Goal: Obtain resource: Download file/media

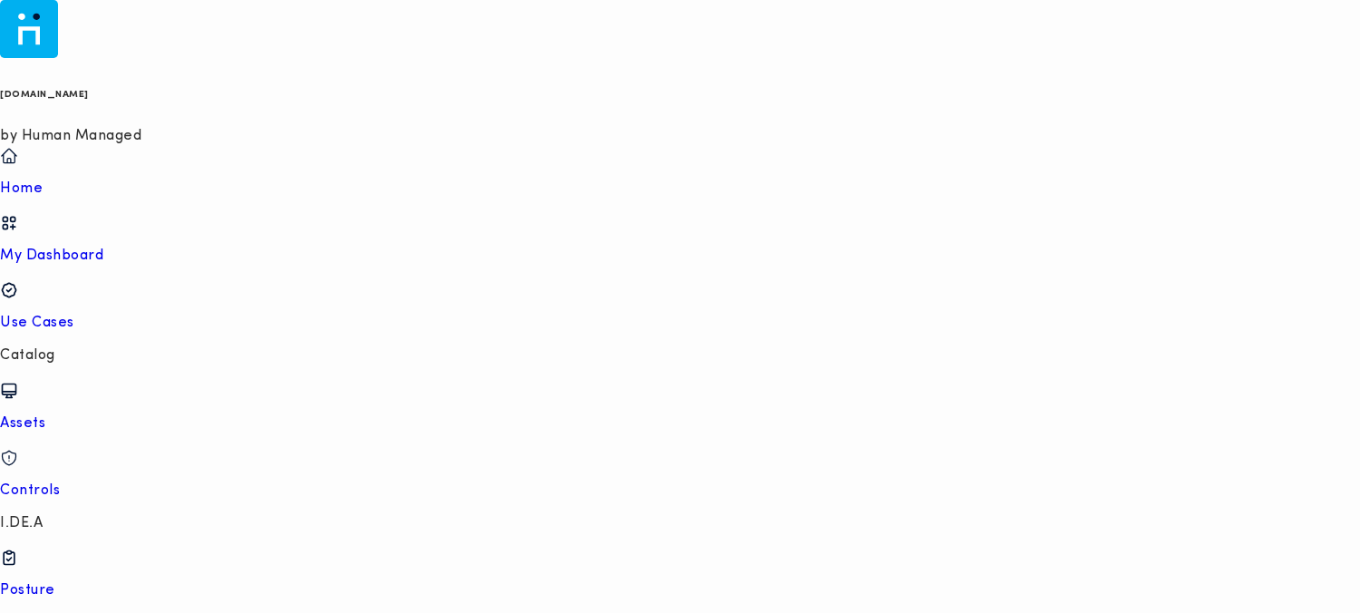
click at [90, 314] on p "Use Cases" at bounding box center [680, 323] width 1360 height 18
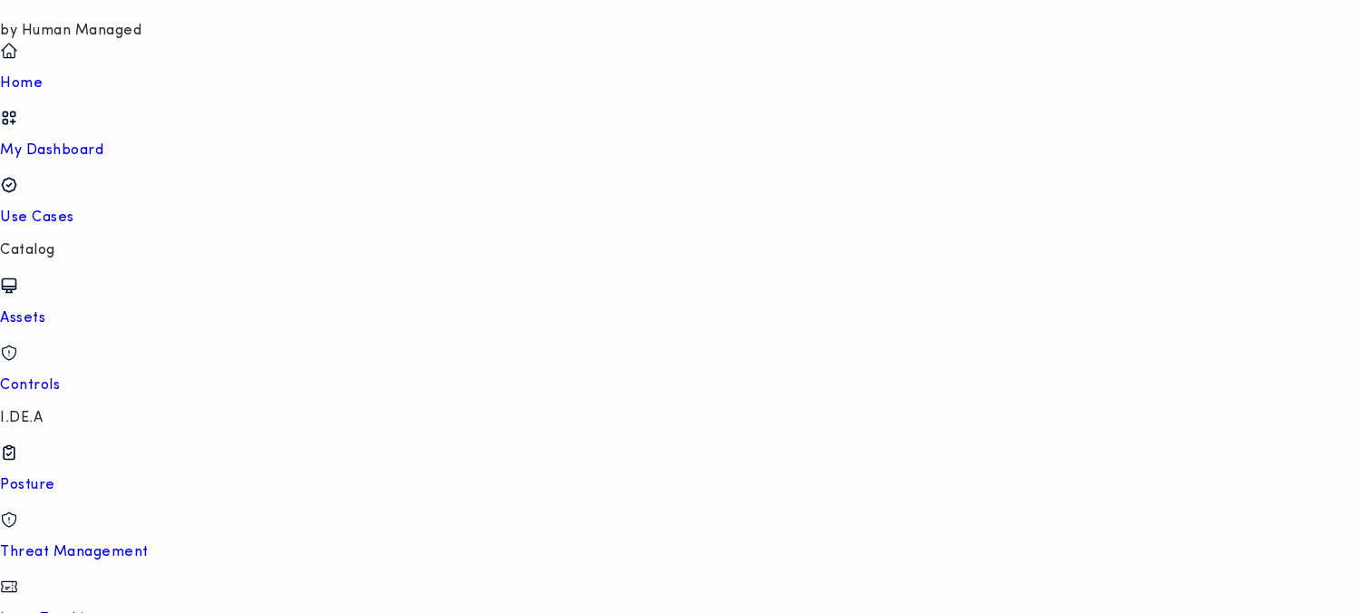
scroll to position [668, 0]
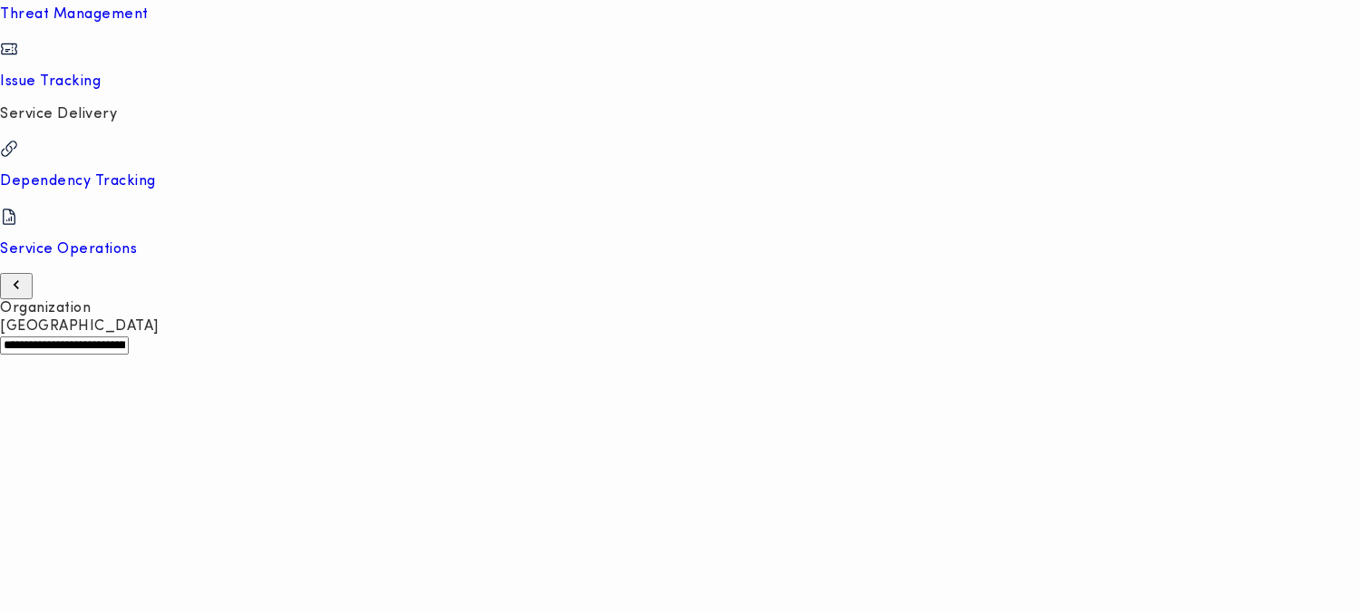
scroll to position [585, 0]
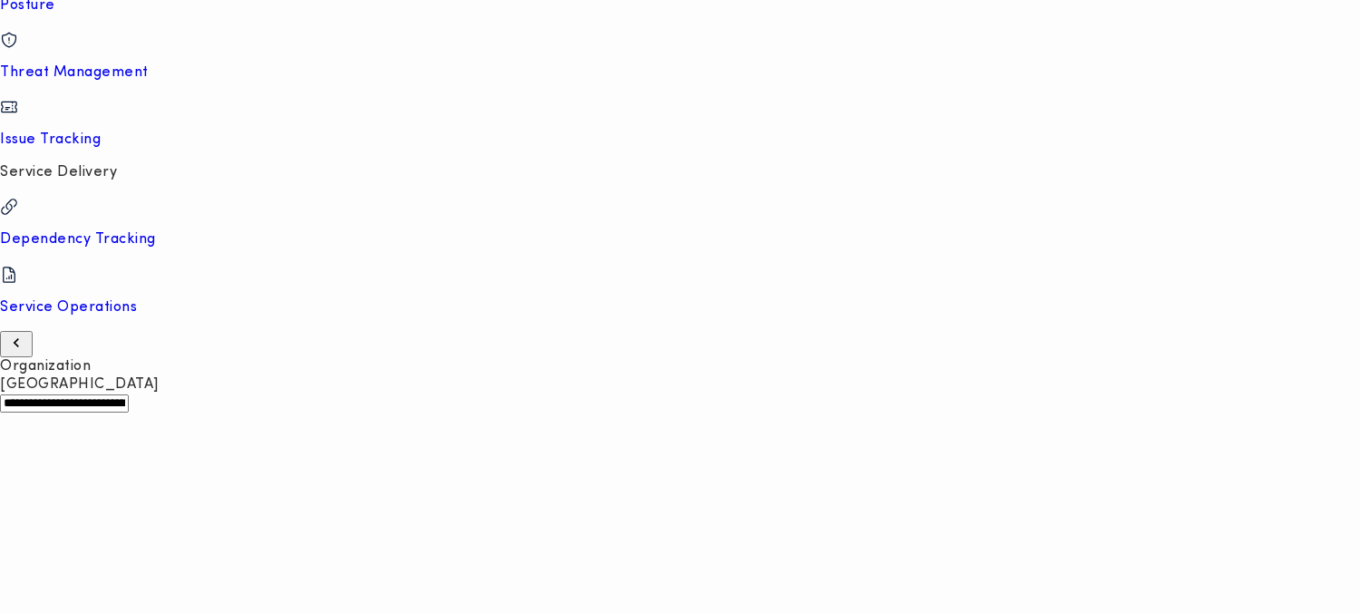
drag, startPoint x: 269, startPoint y: 277, endPoint x: 466, endPoint y: 299, distance: 198.1
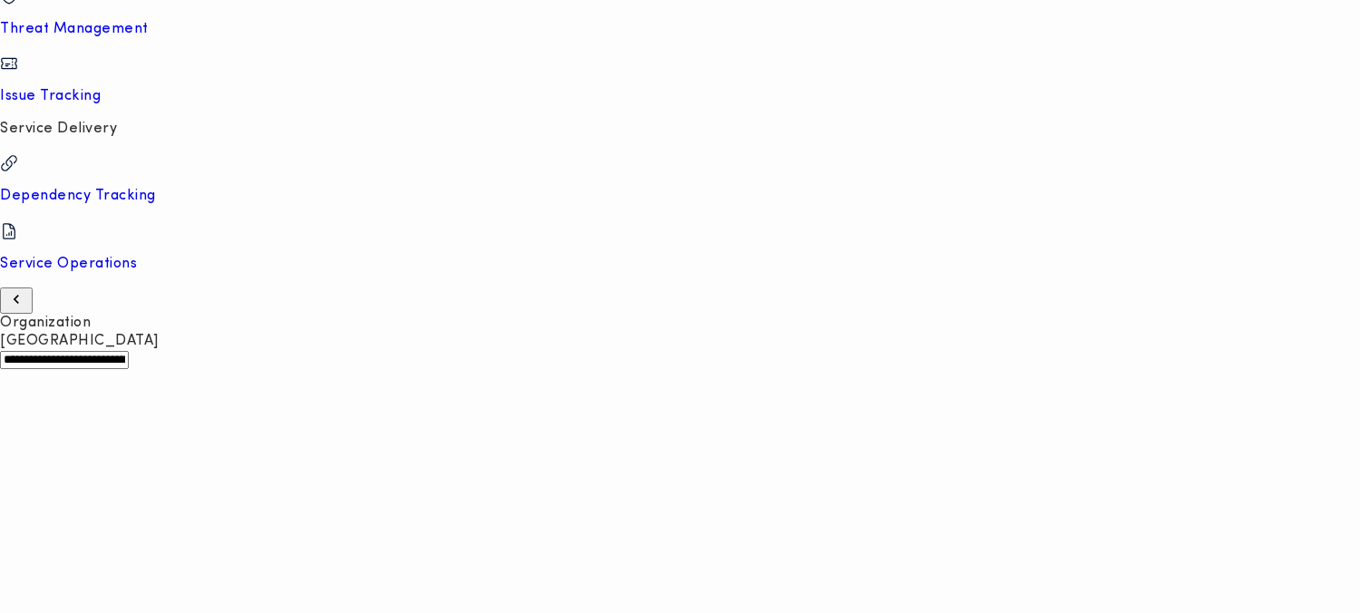
scroll to position [668, 0]
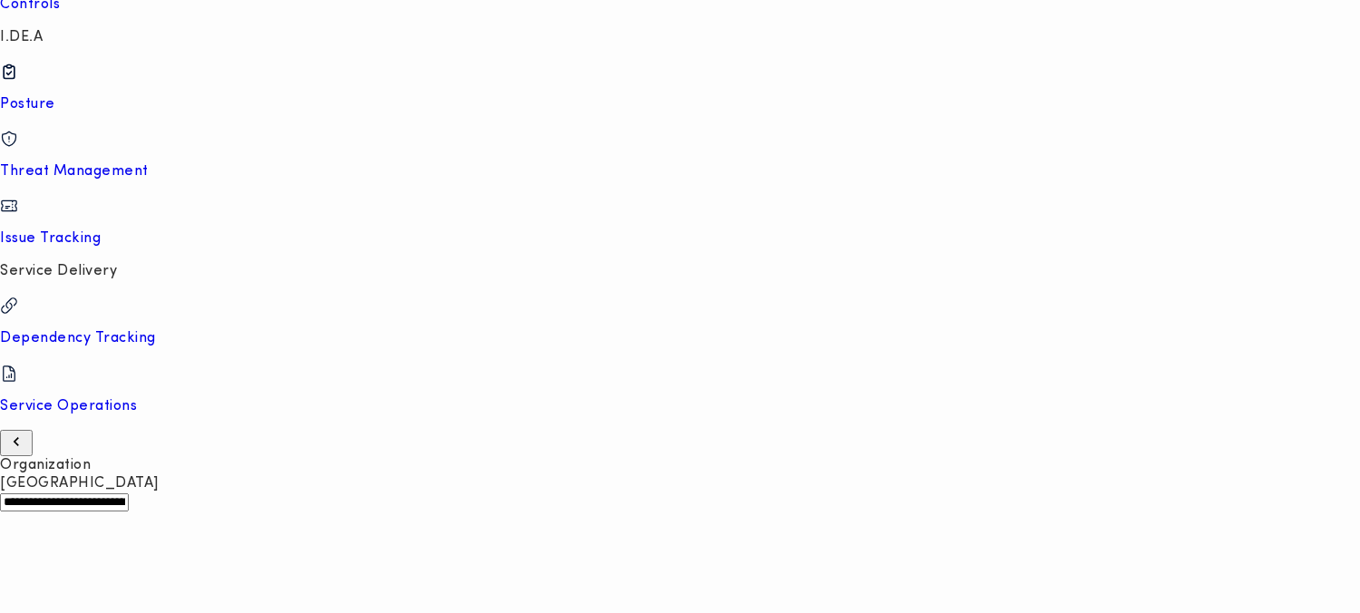
scroll to position [668, 0]
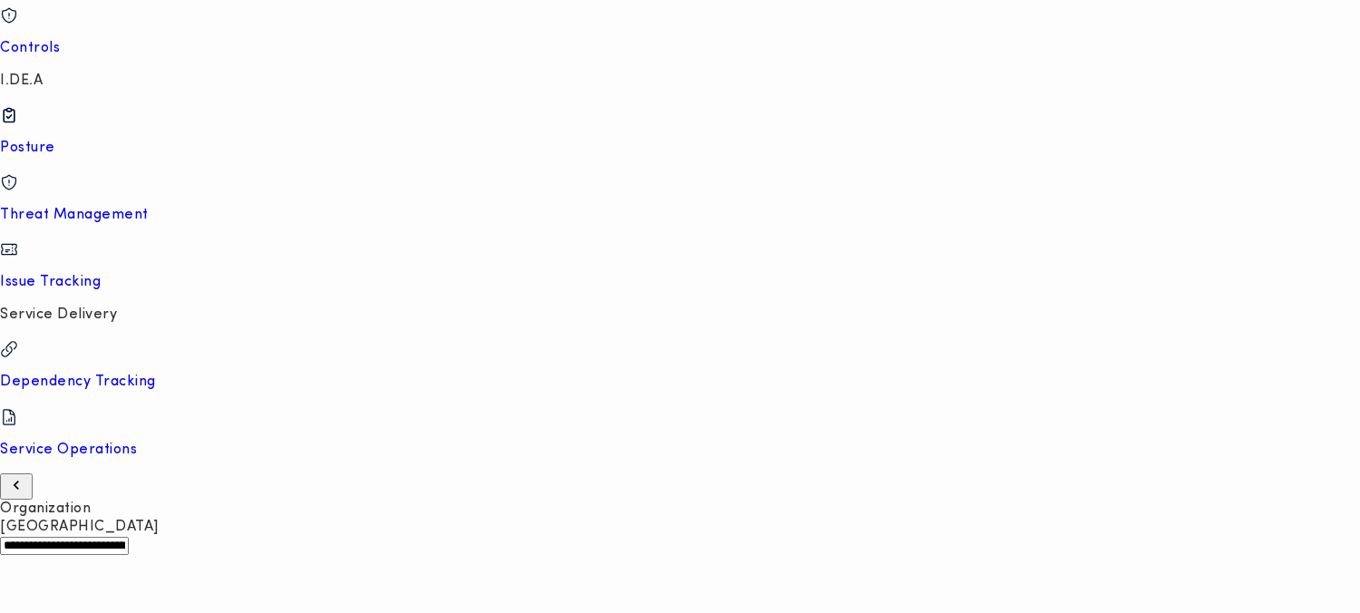
type input "******"
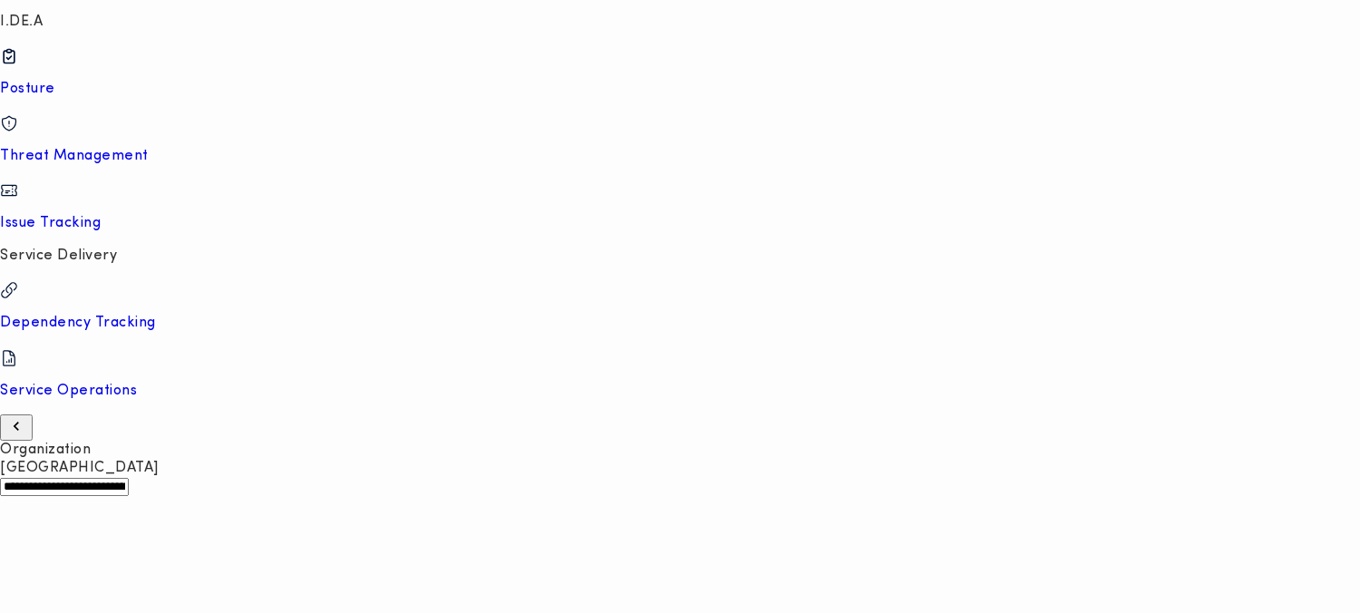
scroll to position [695, 0]
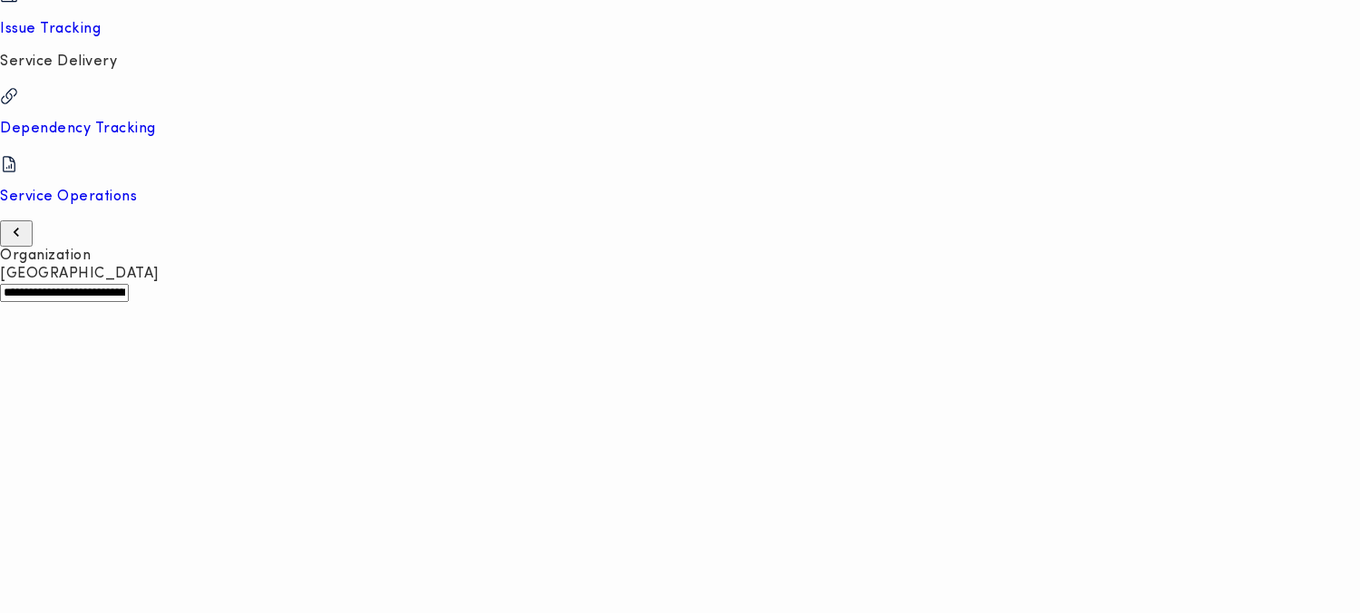
drag, startPoint x: 660, startPoint y: 543, endPoint x: 491, endPoint y: 527, distance: 170.3
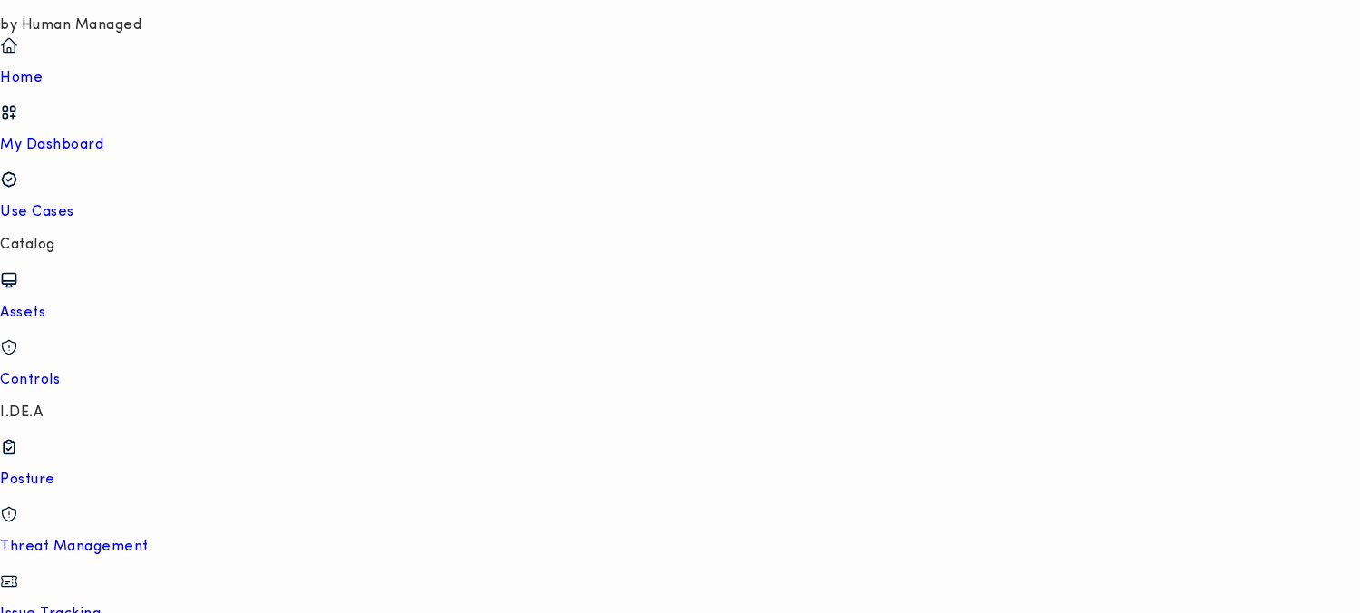
scroll to position [508, 0]
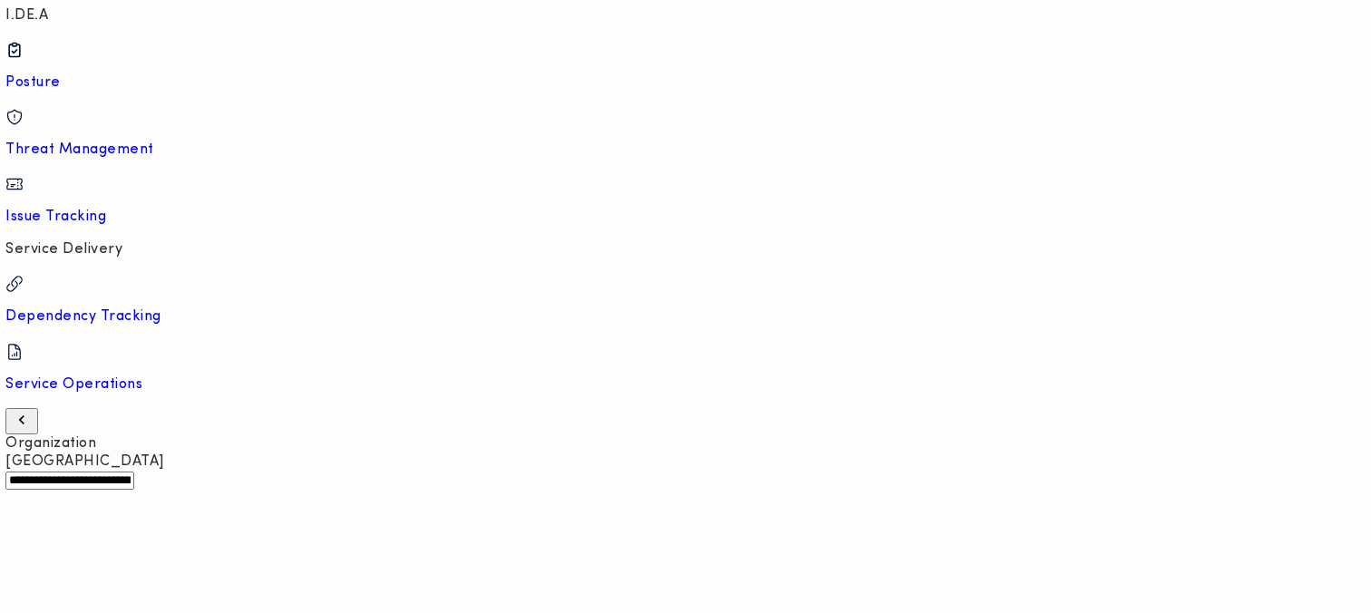
scroll to position [0, 0]
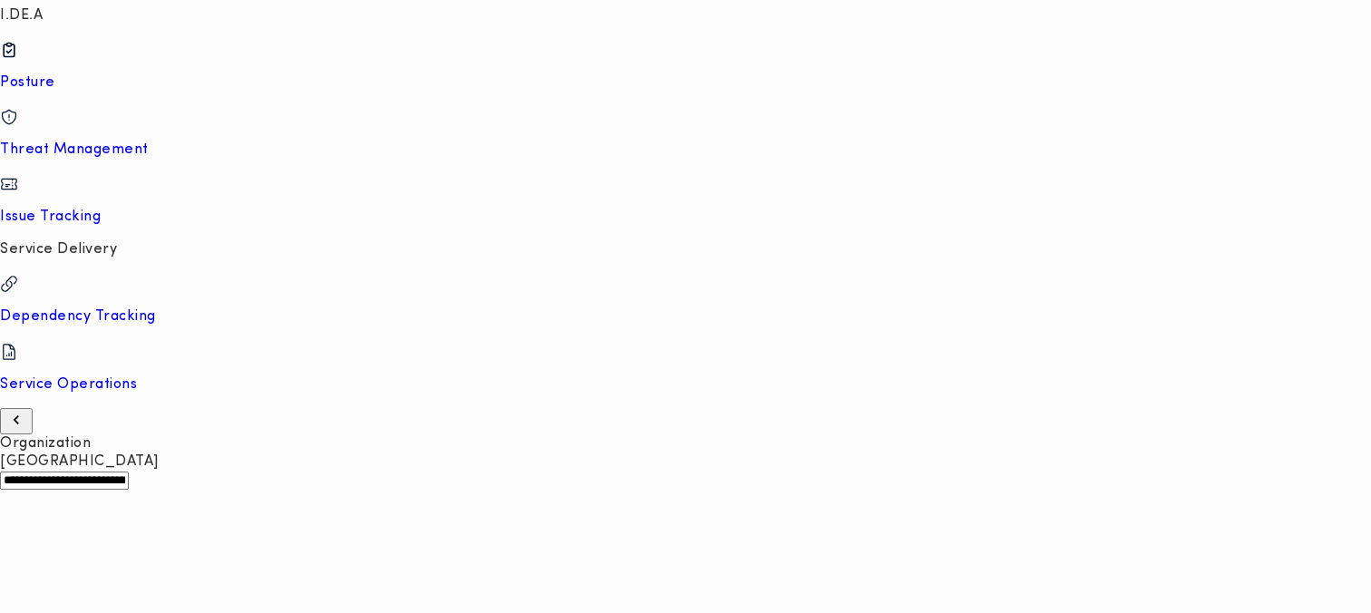
scroll to position [29, 0]
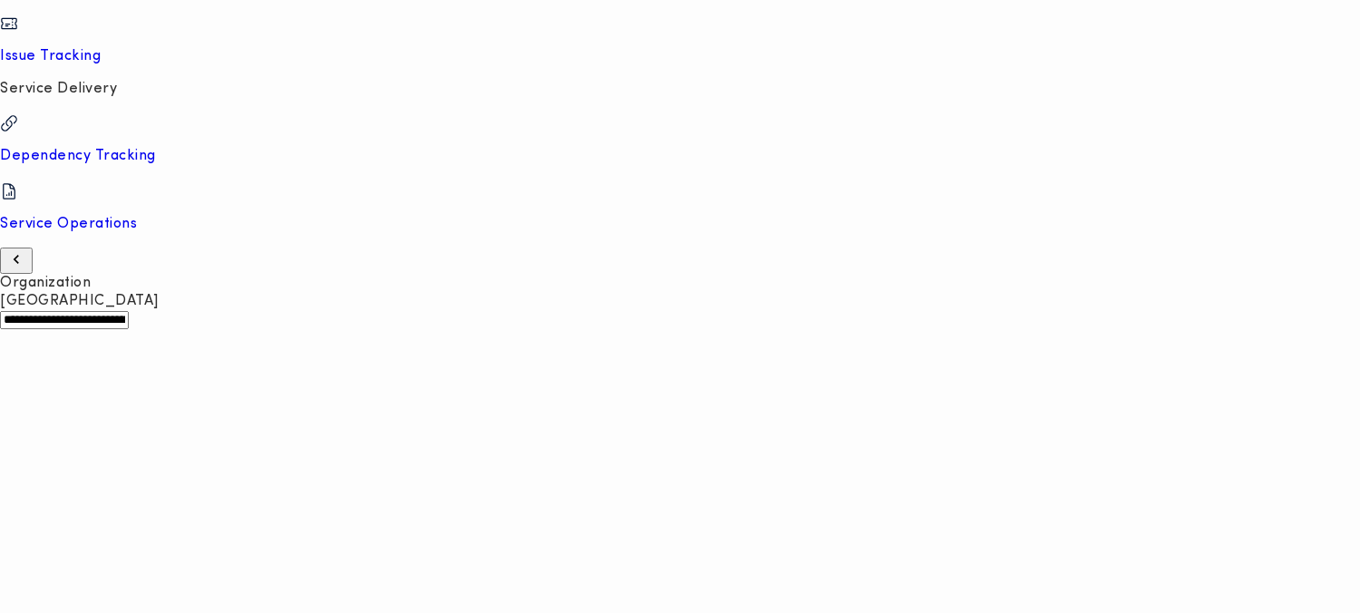
scroll to position [0, 1631]
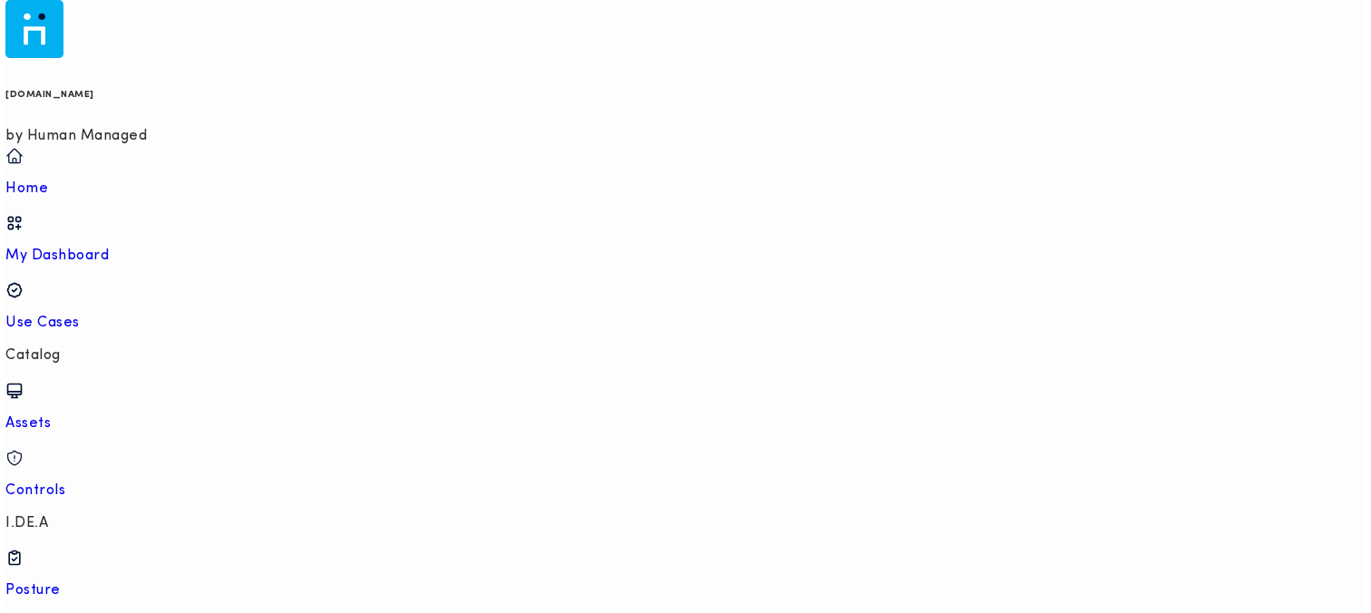
scroll to position [363, 0]
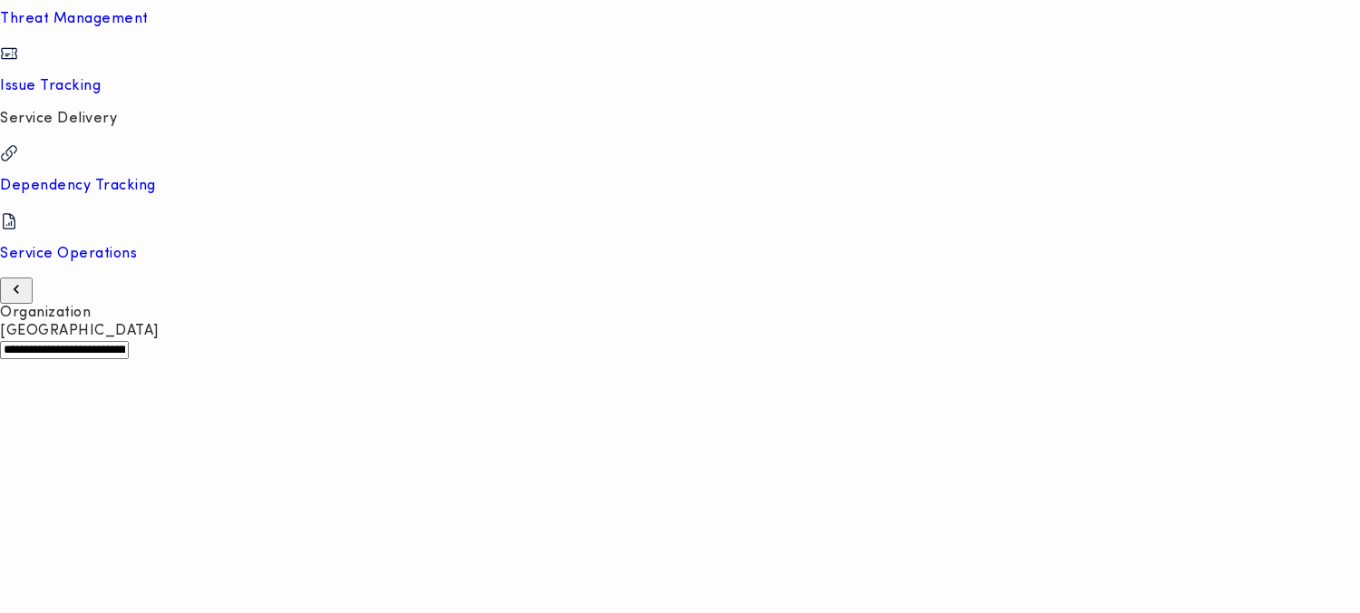
scroll to position [0, 2502]
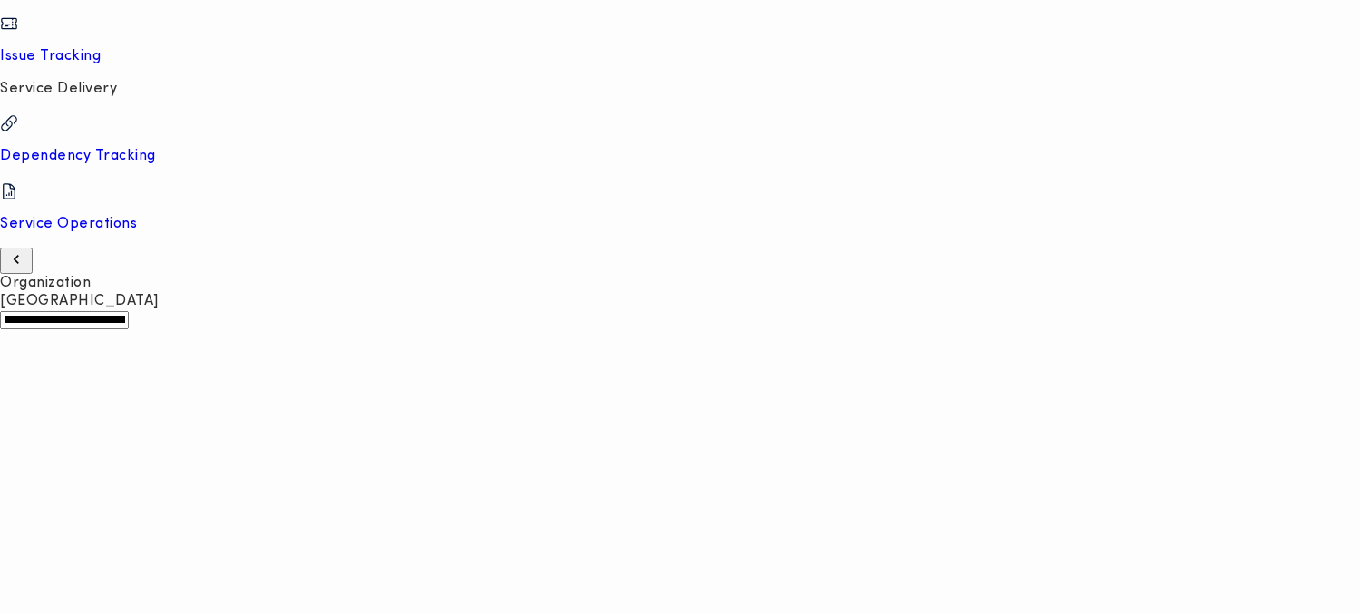
drag, startPoint x: 1070, startPoint y: 541, endPoint x: 904, endPoint y: 545, distance: 166.0
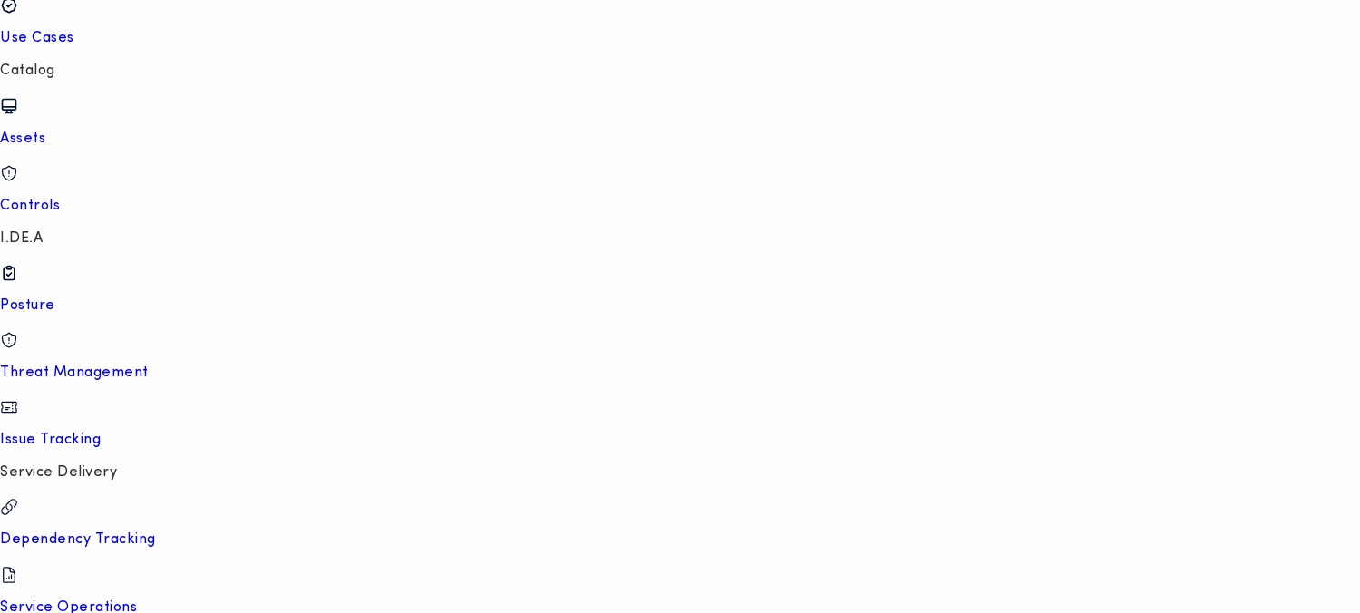
scroll to position [258, 0]
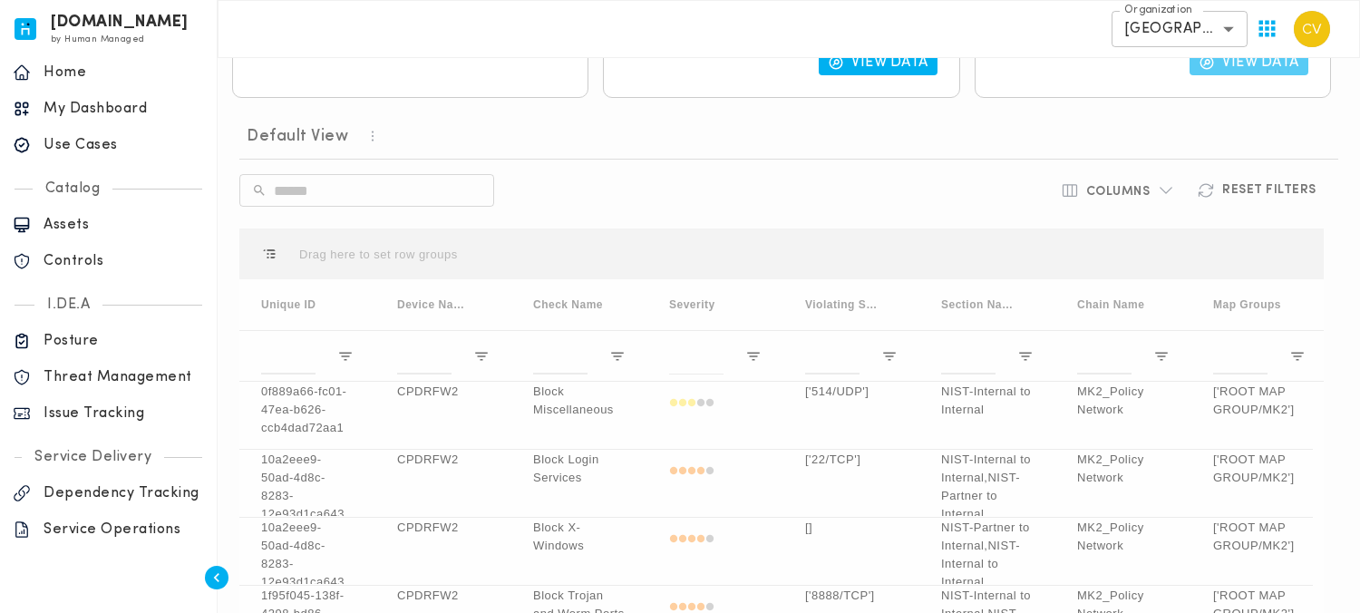
scroll to position [550, 0]
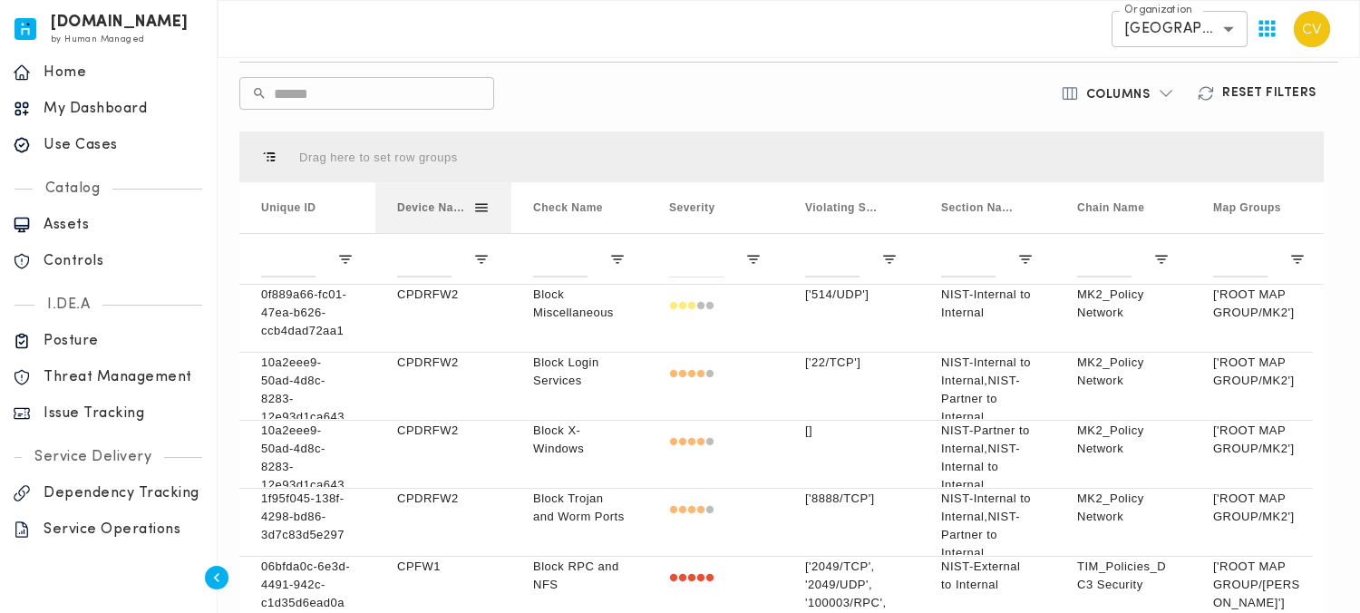
click at [481, 207] on span at bounding box center [481, 207] width 16 height 16
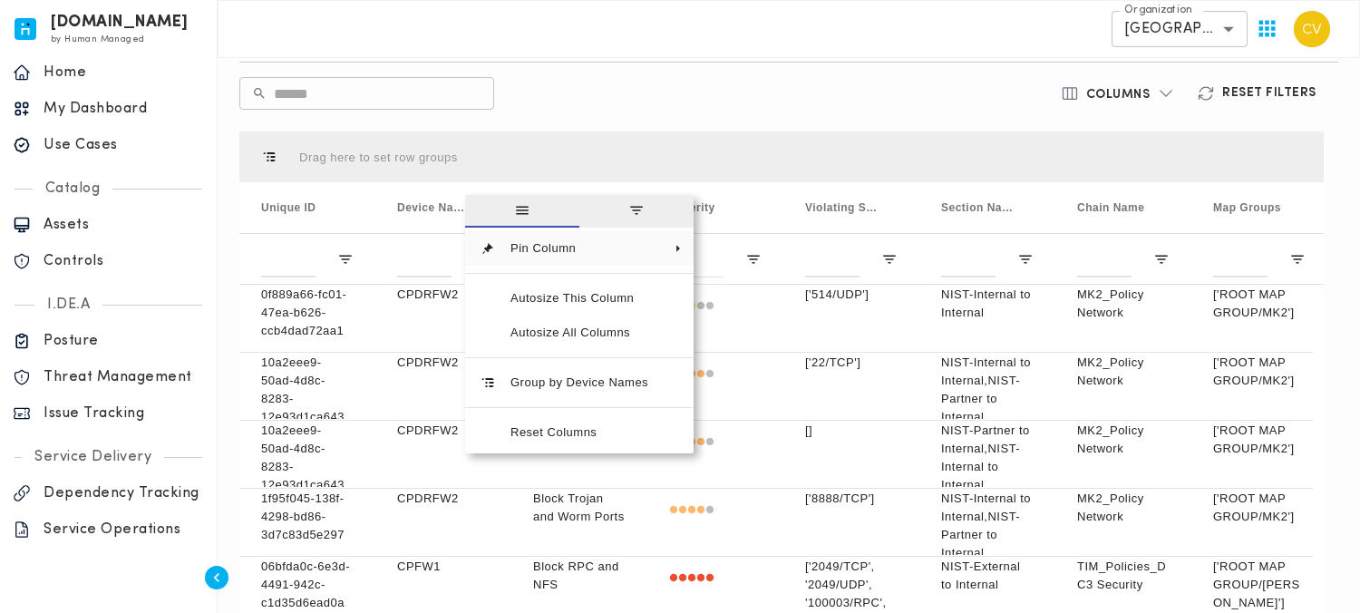
click at [742, 114] on div "Default View ​ ​ Columns Reset Filters Press ENTER to sort. Press ALT DOWN to o…" at bounding box center [781, 365] width 1099 height 701
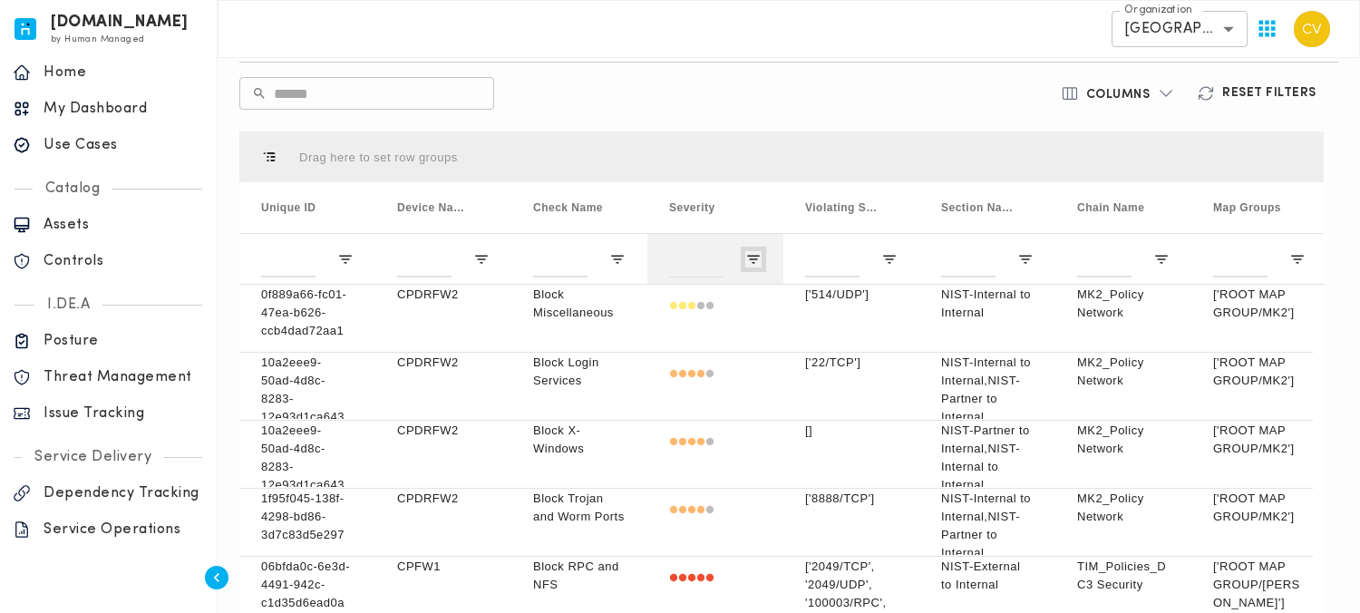
click at [751, 260] on span "Open Filter Menu" at bounding box center [753, 259] width 16 height 16
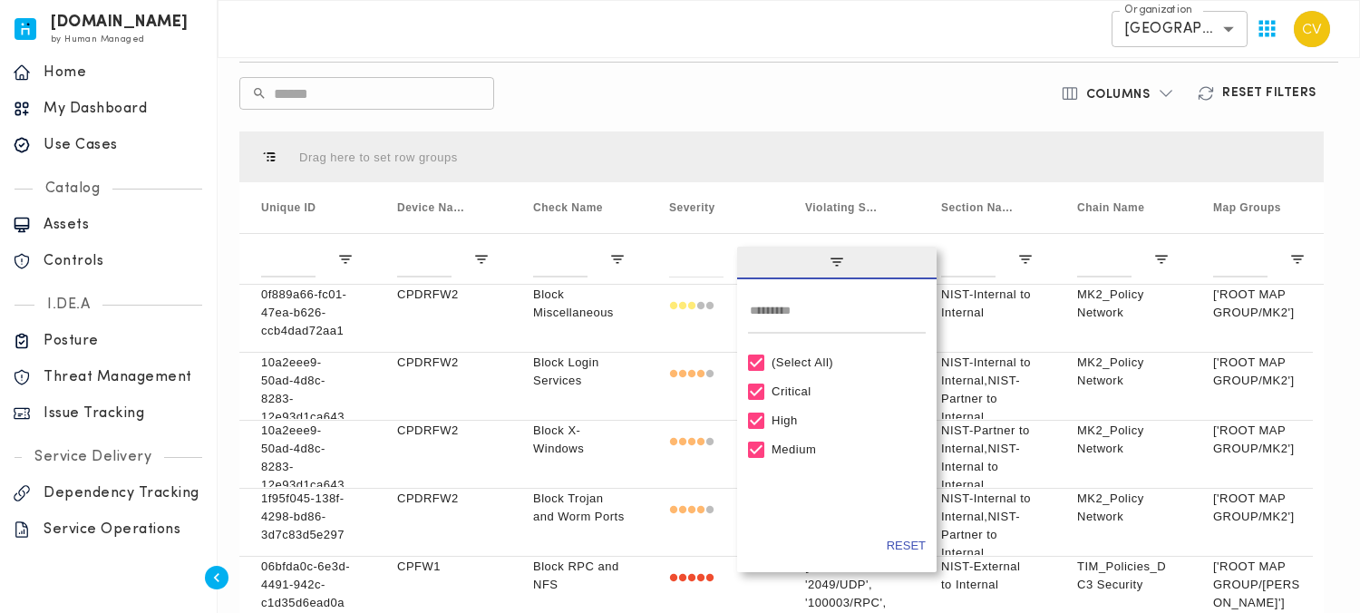
click at [793, 364] on div "(Select All)" at bounding box center [845, 362] width 147 height 14
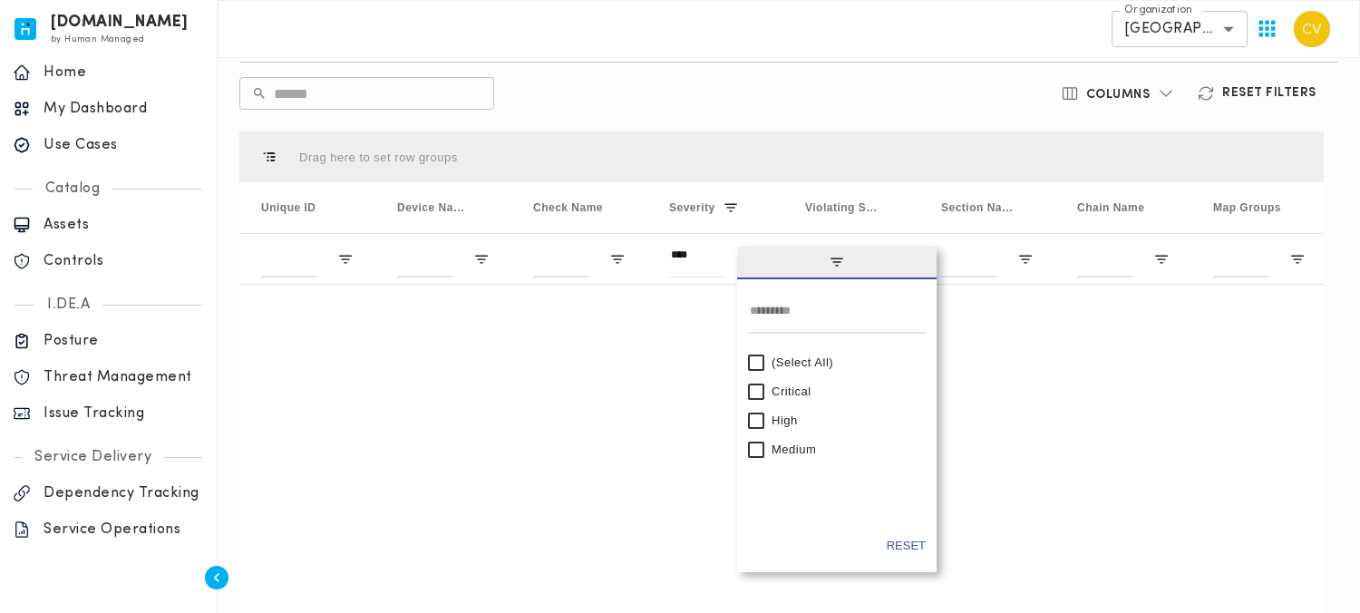
click at [779, 395] on div "Critical" at bounding box center [845, 391] width 147 height 14
type input "**********"
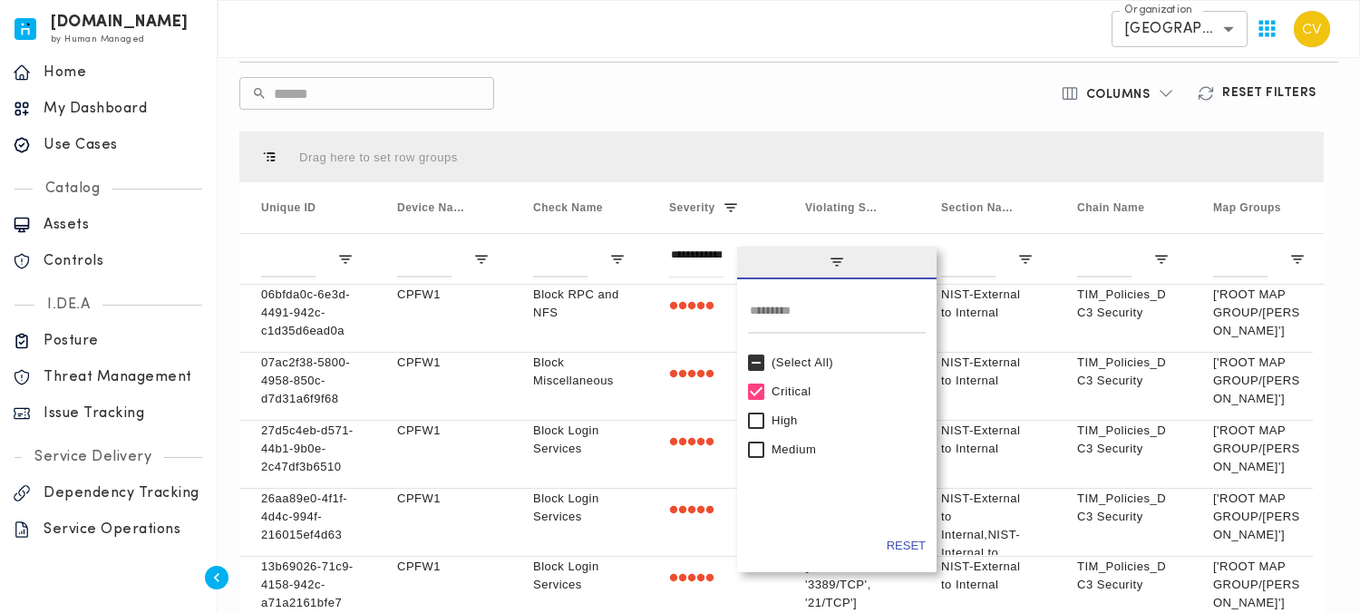
click at [800, 73] on div "Default View ​ ​ Columns Reset Filters Press ENTER to sort. Press ALT DOWN to o…" at bounding box center [781, 365] width 1099 height 701
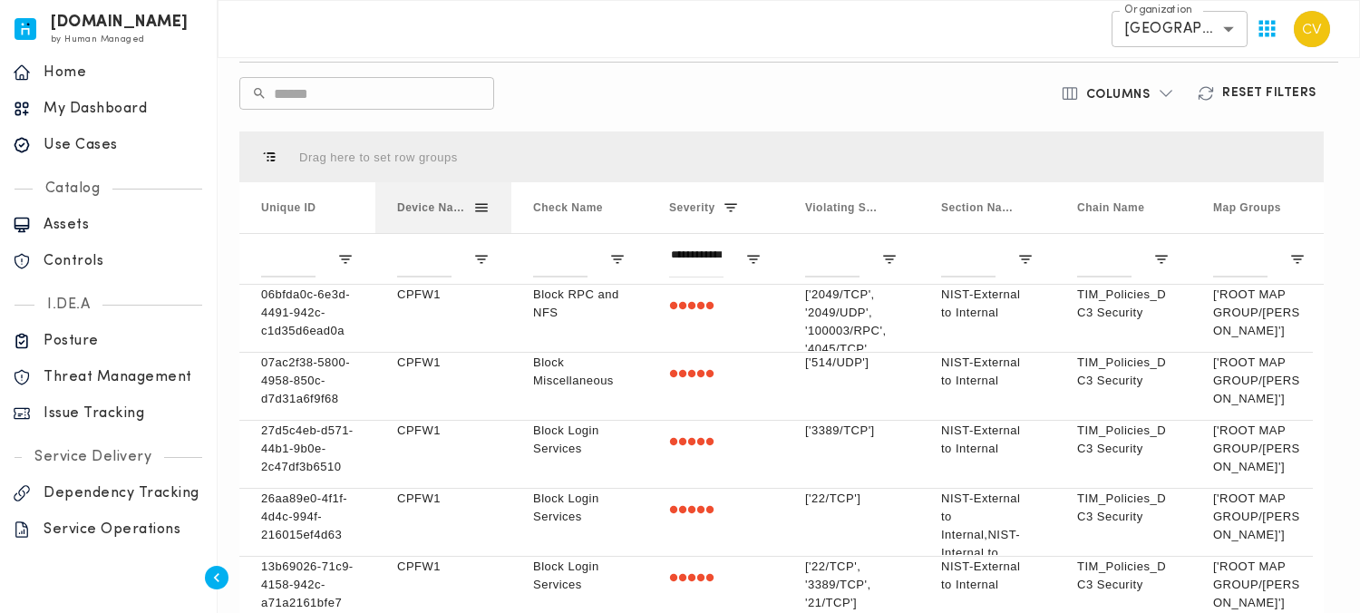
click at [475, 207] on span at bounding box center [481, 207] width 16 height 16
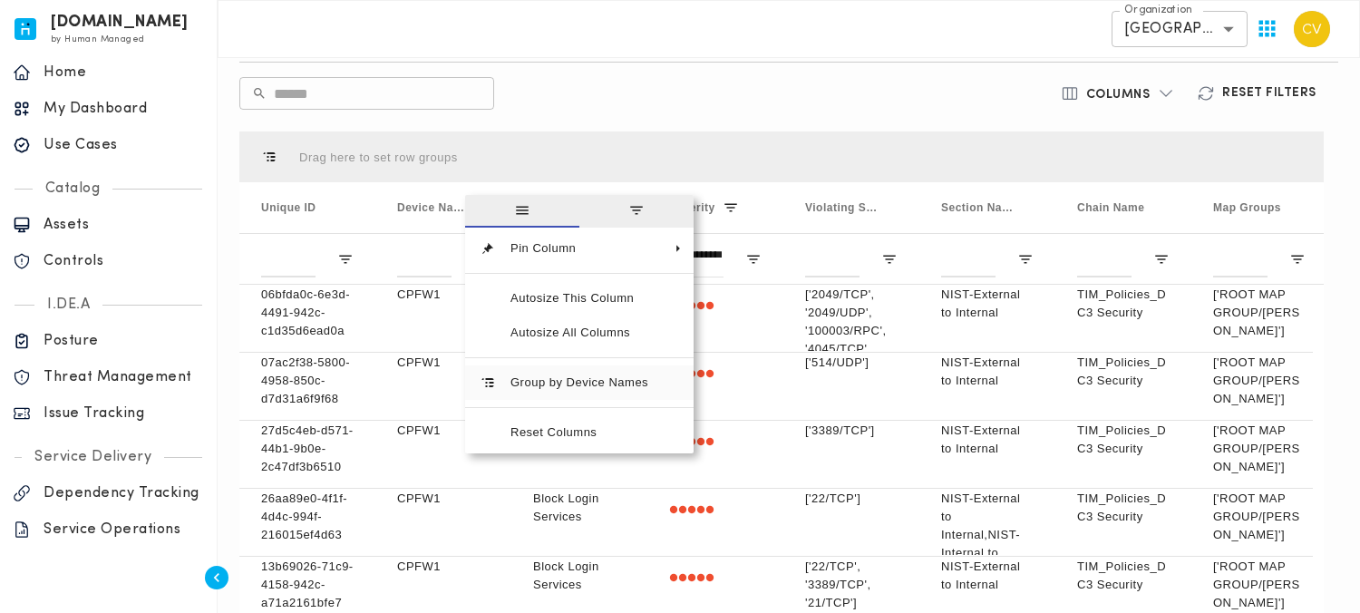
click at [569, 382] on span "Group by Device Names" at bounding box center [579, 382] width 167 height 34
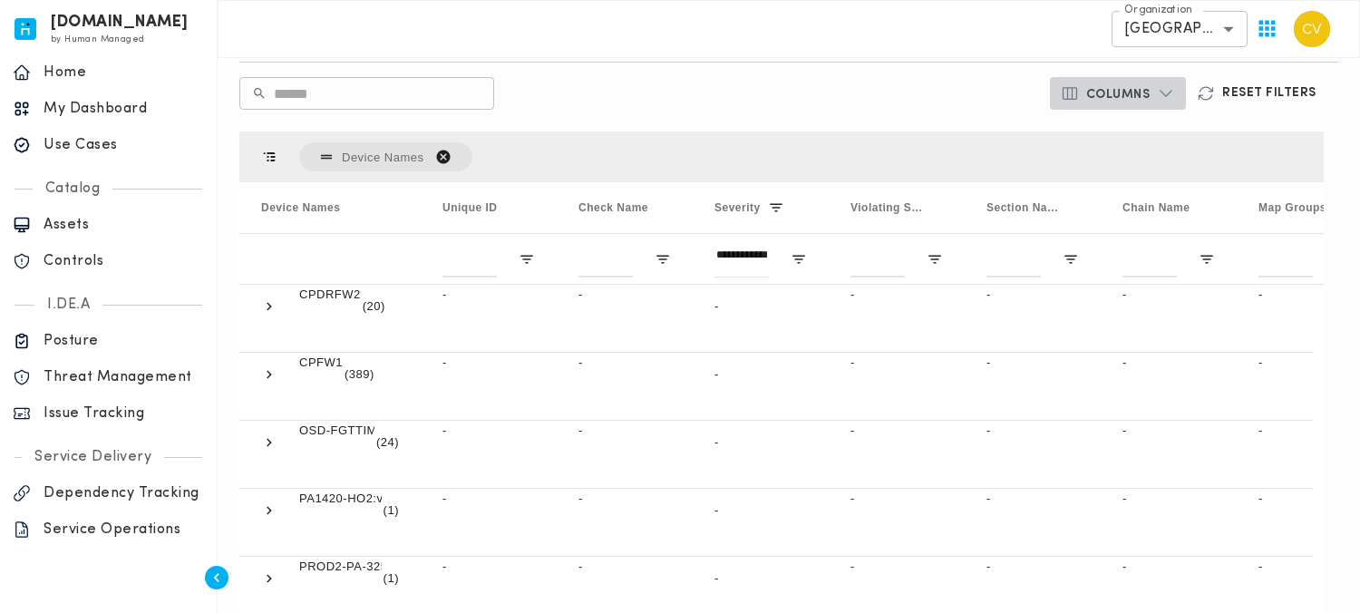
click at [1175, 92] on icon "button" at bounding box center [1166, 93] width 18 height 18
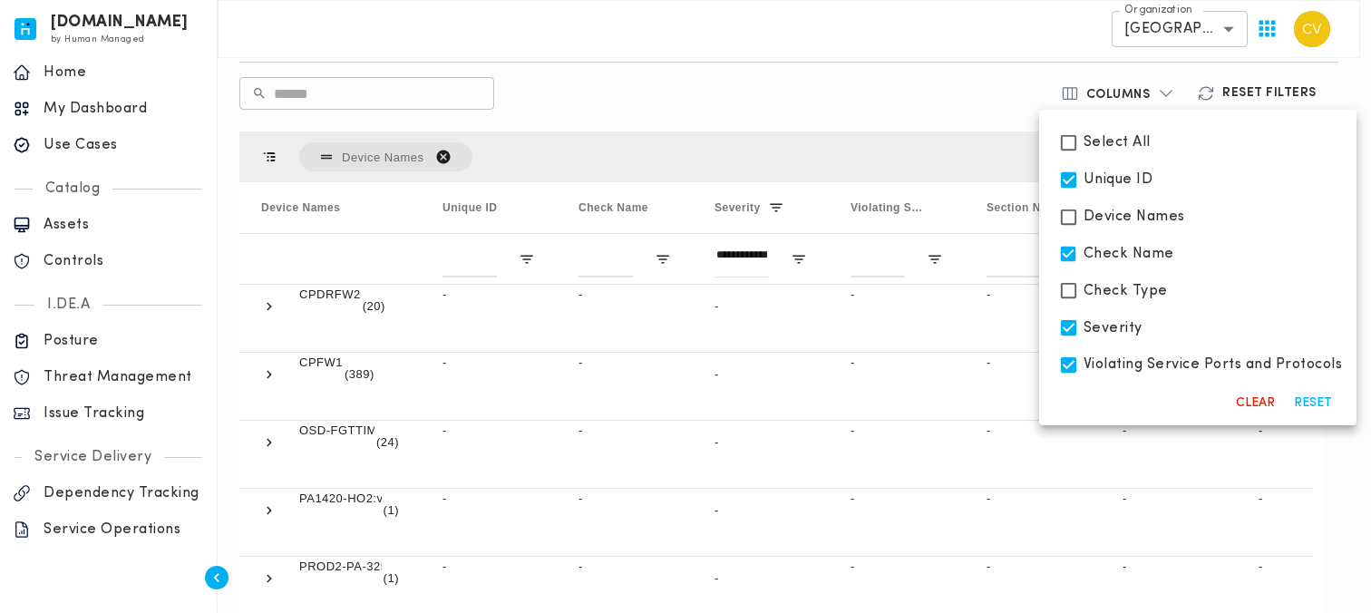
click at [1112, 145] on span "Select All" at bounding box center [1117, 142] width 67 height 18
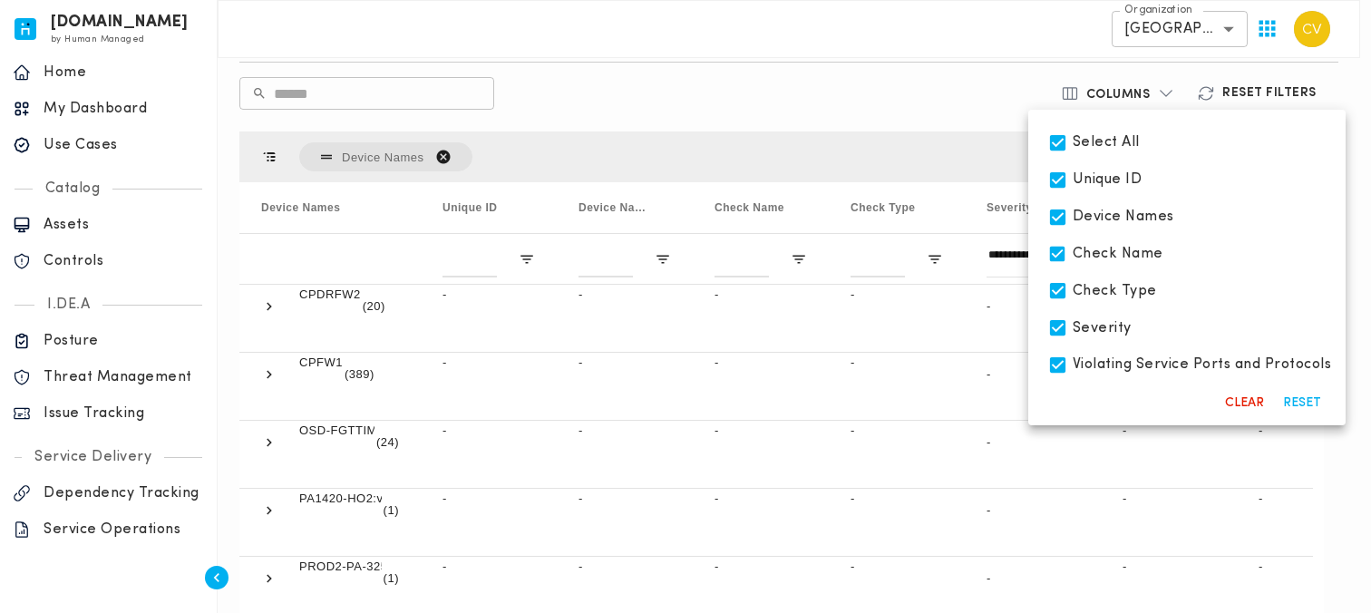
click at [875, 93] on div at bounding box center [685, 306] width 1371 height 613
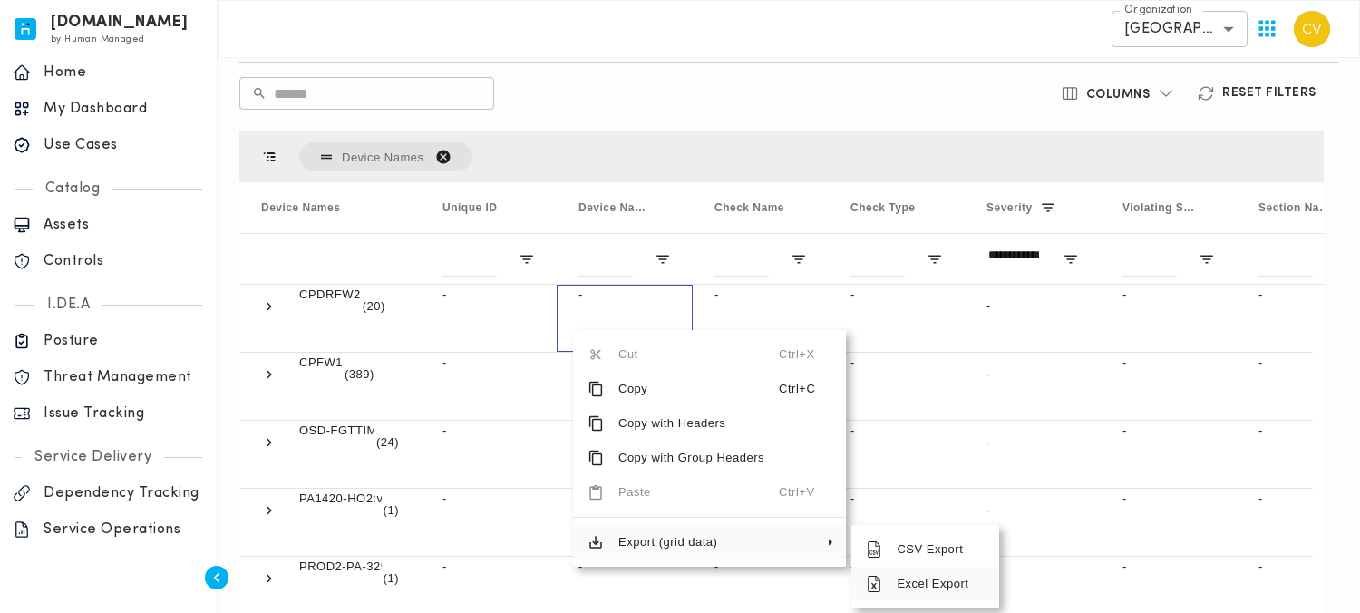
click at [900, 576] on span "Excel Export" at bounding box center [933, 584] width 102 height 34
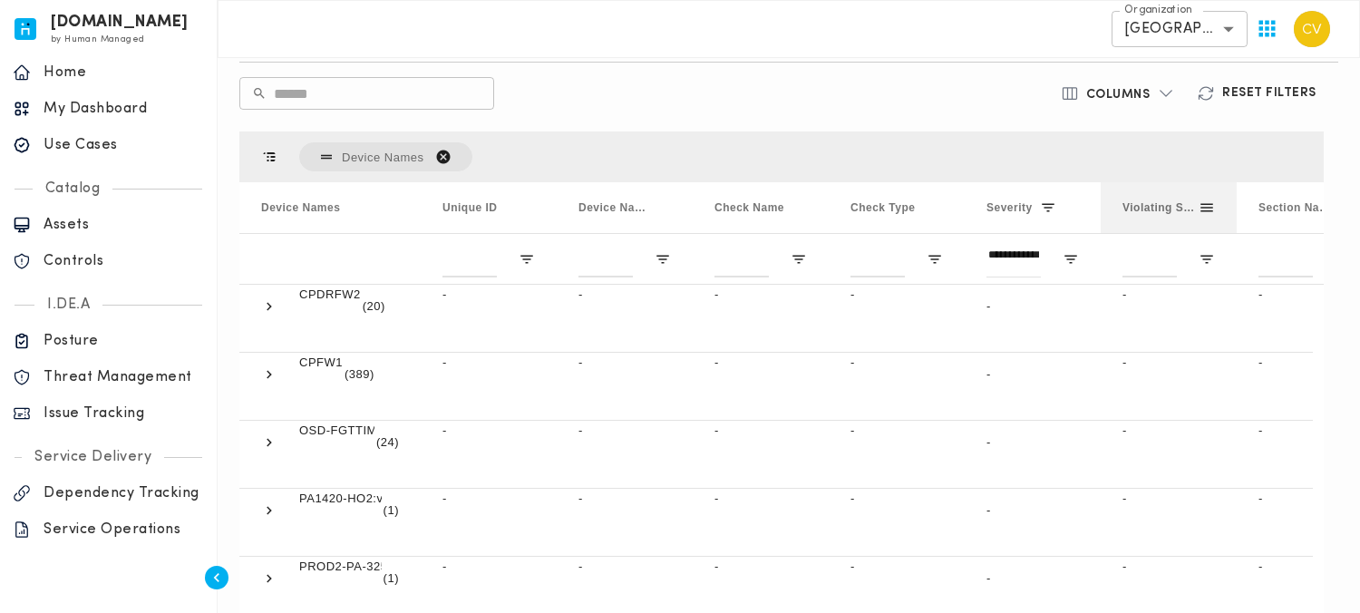
scroll to position [0, 0]
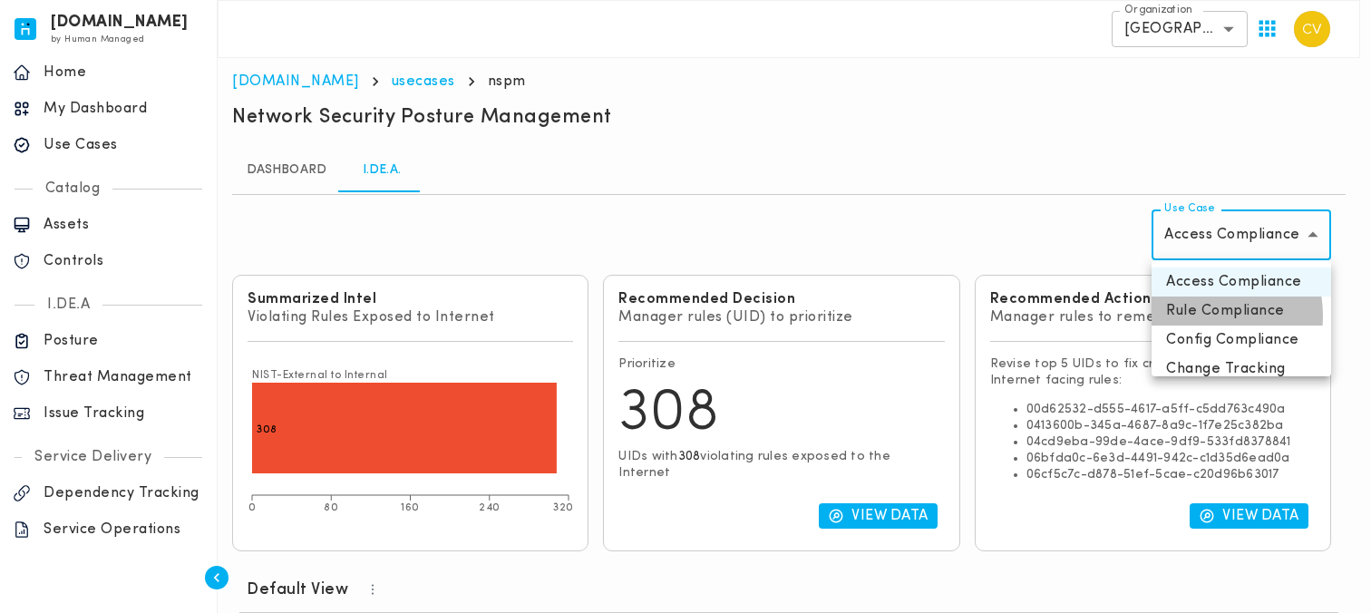
click at [1201, 316] on li "Rule Compliance" at bounding box center [1242, 311] width 180 height 29
type input "**********"
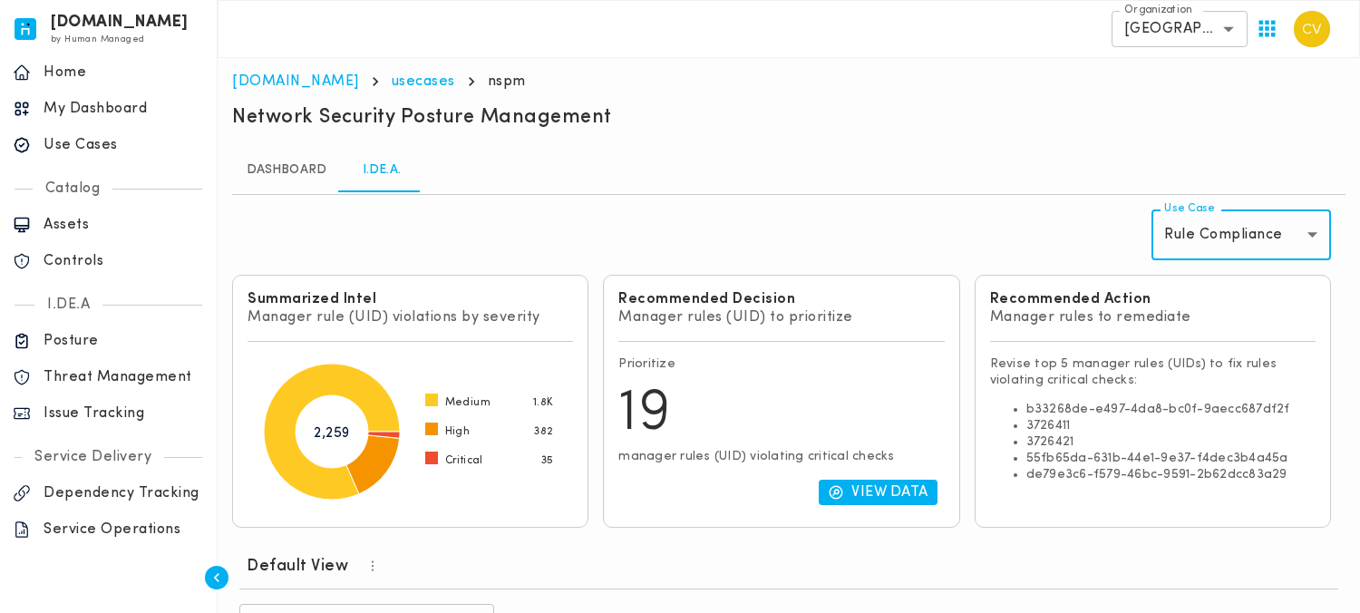
scroll to position [587, 0]
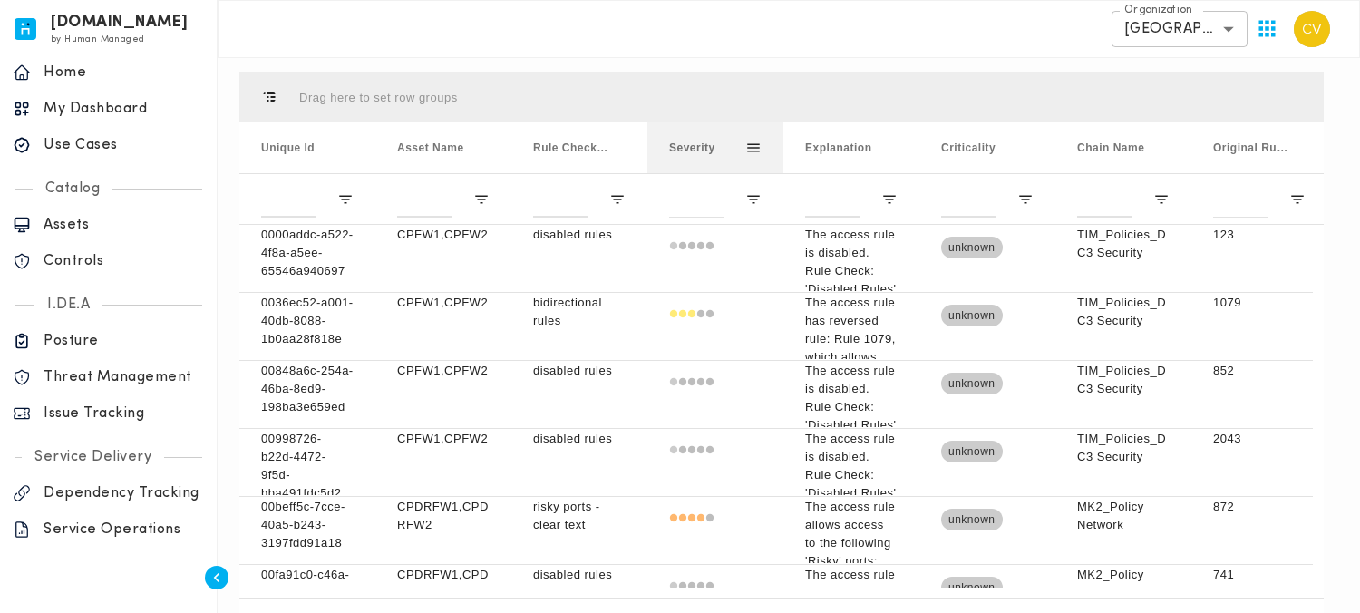
click at [762, 148] on span at bounding box center [753, 148] width 16 height 16
click at [770, 69] on div "Press ENTER to sort. Press ALT DOWN to open column menu Drag here to set row gr…" at bounding box center [781, 360] width 1099 height 592
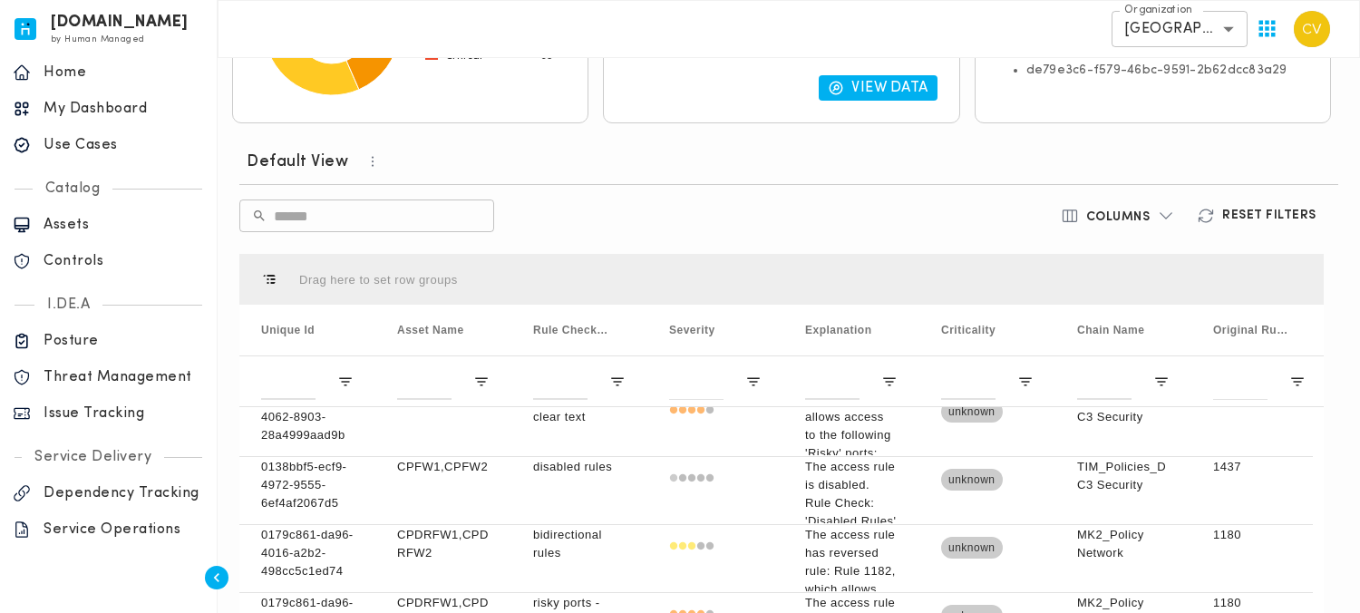
scroll to position [0, 0]
click at [754, 377] on span "Open Filter Menu" at bounding box center [753, 382] width 16 height 16
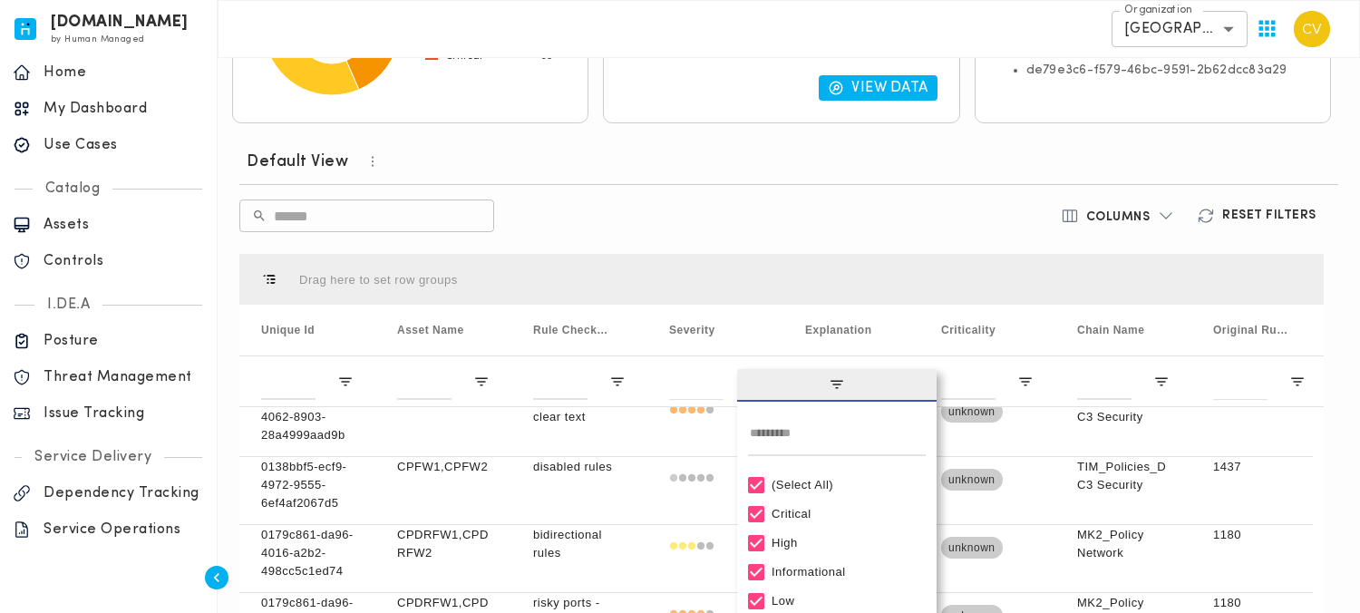
click at [811, 487] on div "(Select All)" at bounding box center [845, 485] width 147 height 14
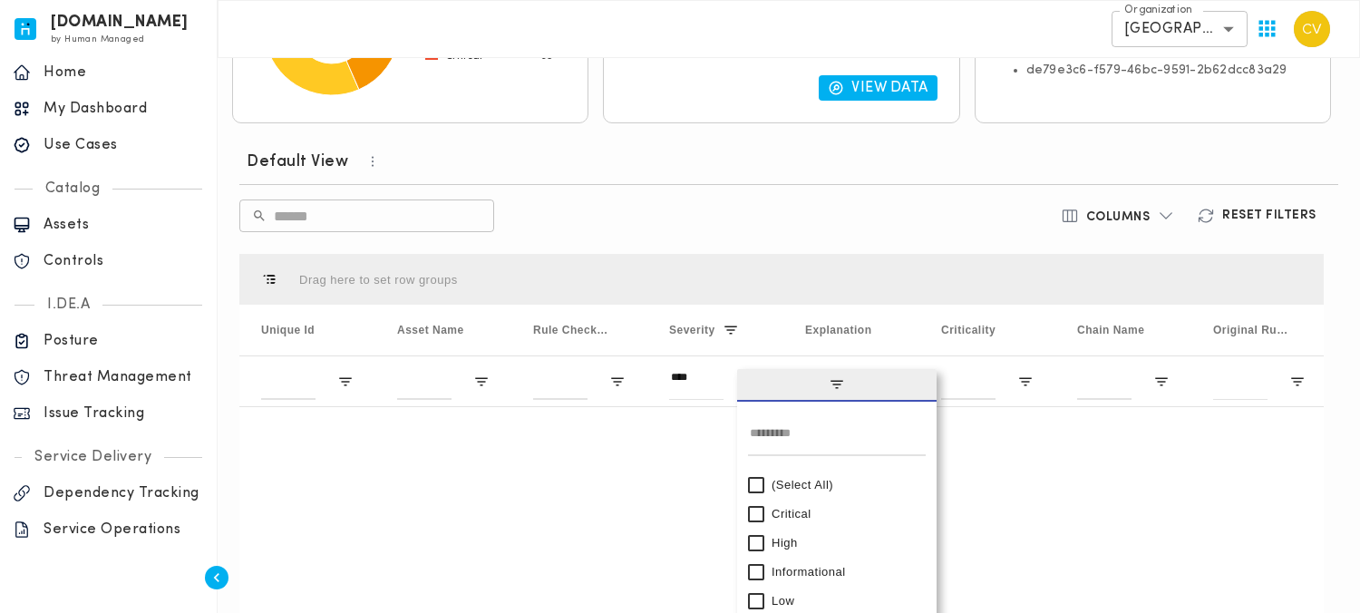
click at [793, 515] on div "Critical" at bounding box center [845, 514] width 147 height 14
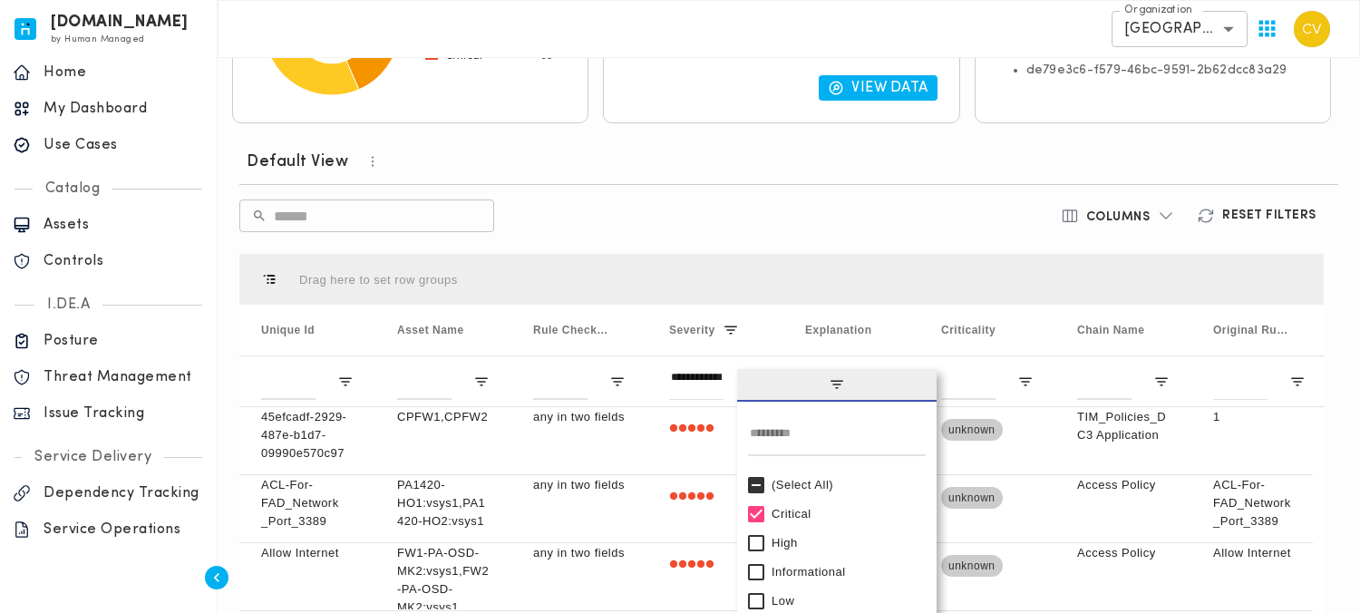
click at [795, 222] on div "​ ​" at bounding box center [603, 215] width 728 height 33
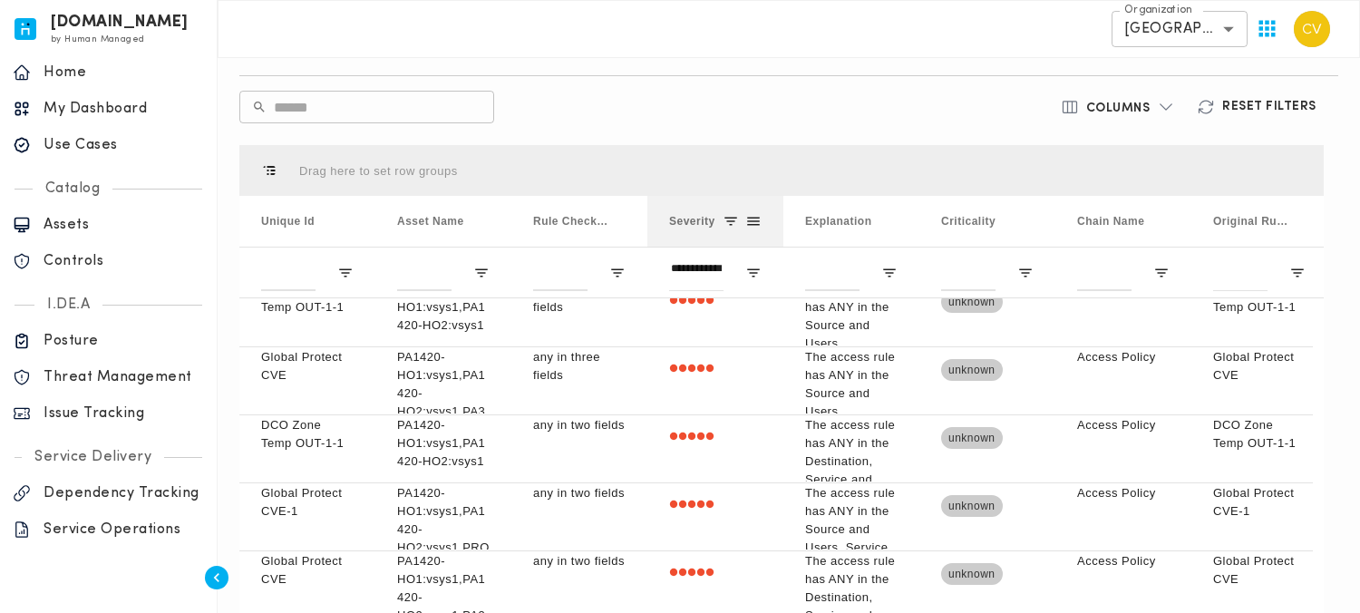
click at [734, 223] on span at bounding box center [731, 221] width 16 height 16
click at [734, 223] on span at bounding box center [737, 221] width 16 height 16
click at [749, 279] on span "Open Filter Menu" at bounding box center [753, 273] width 16 height 16
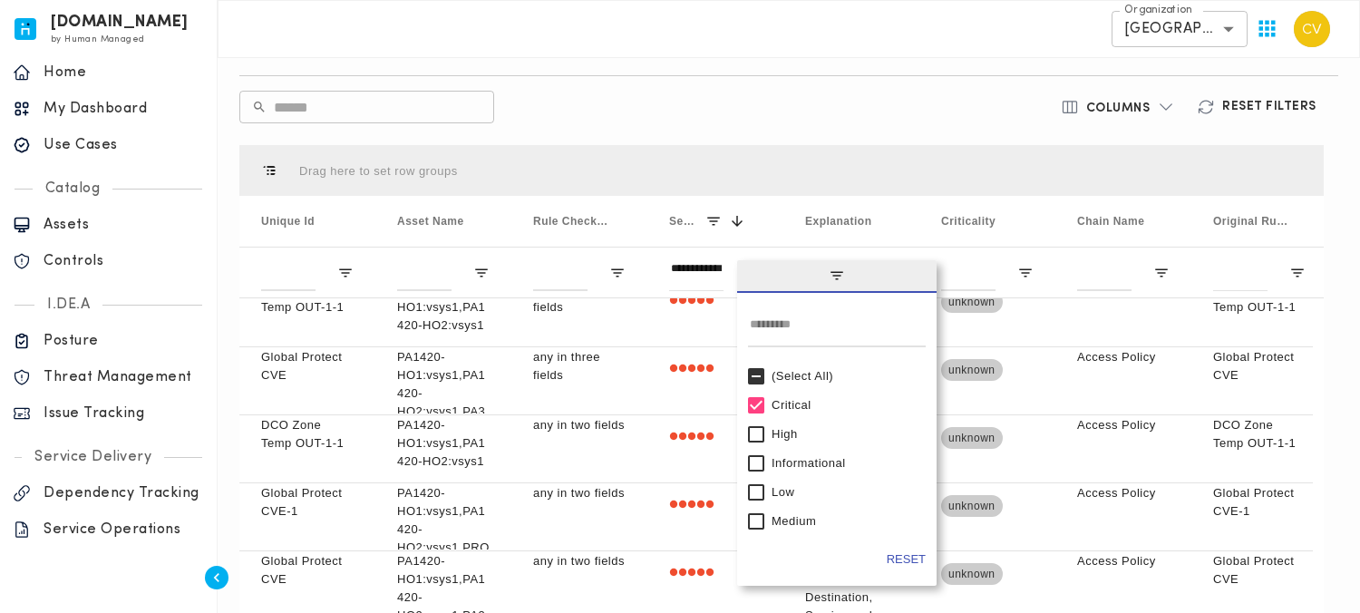
click at [782, 440] on div "High" at bounding box center [845, 434] width 147 height 14
type input "**********"
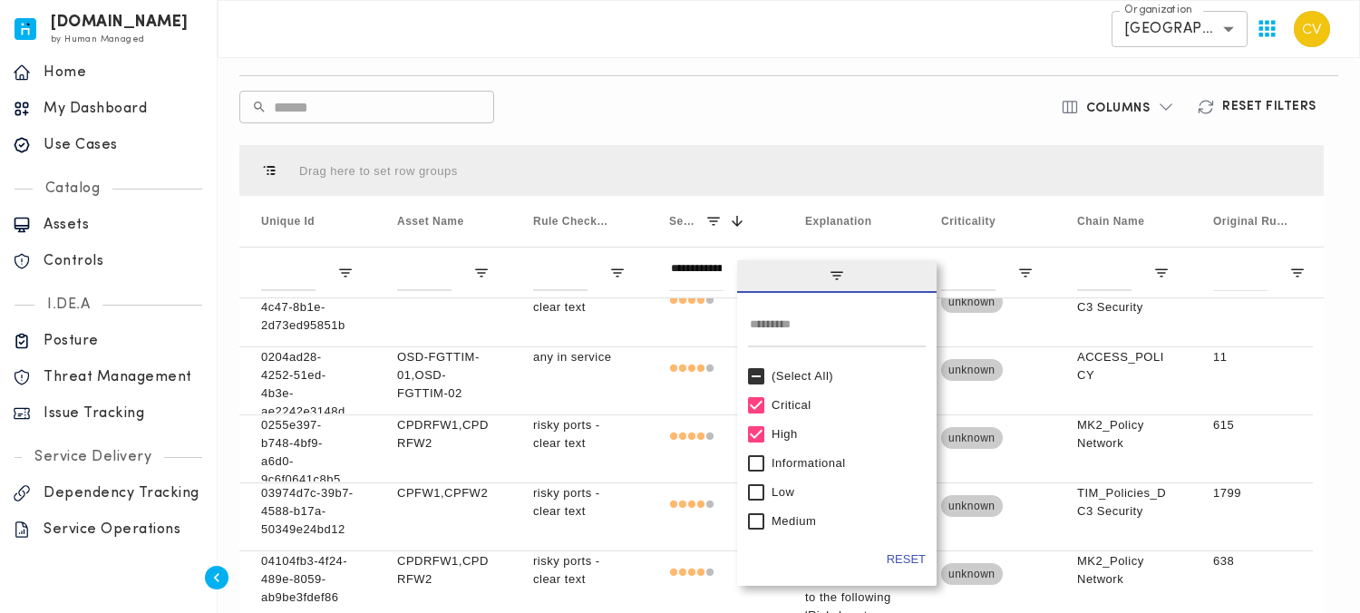
click at [759, 128] on div "Default View ​ ​ Columns Reset Filters Column Filtered. Press ENTER to sort. Pr…" at bounding box center [781, 379] width 1099 height 701
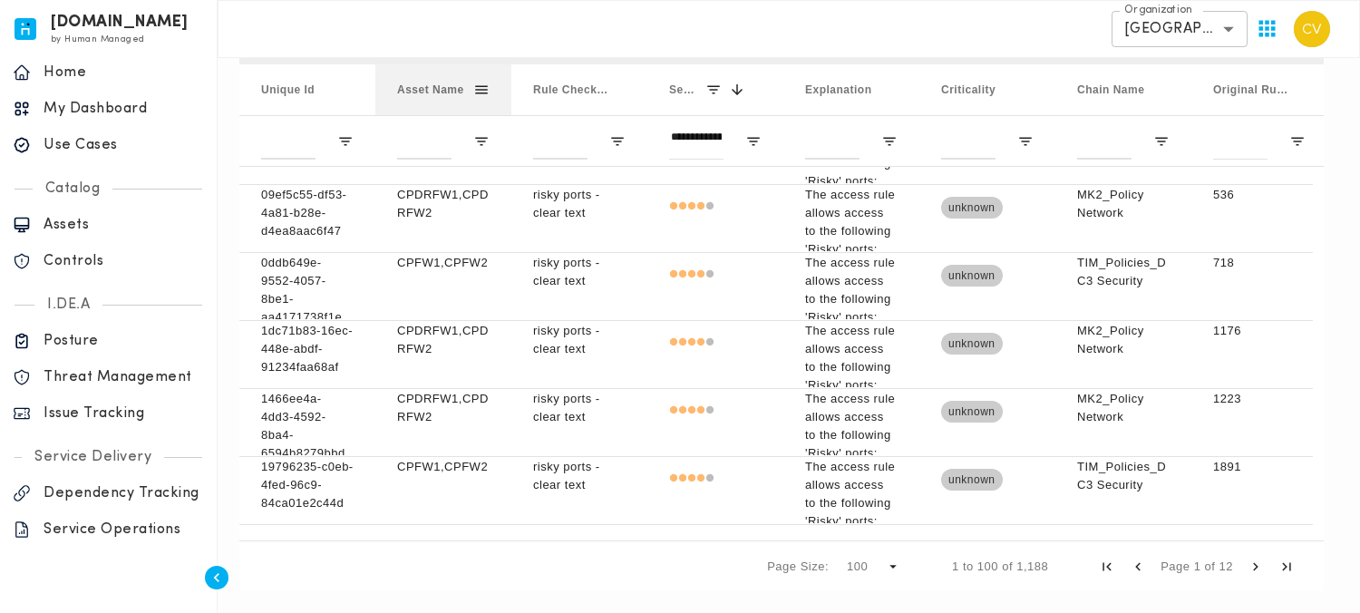
click at [475, 90] on span at bounding box center [481, 90] width 16 height 16
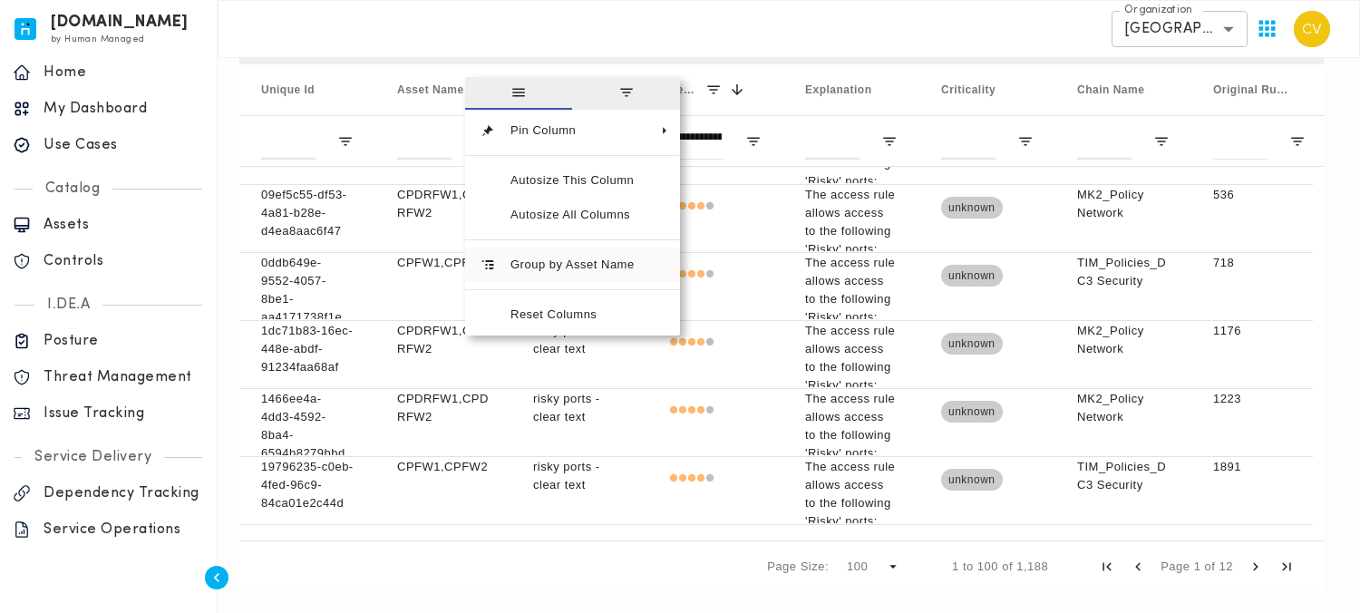
click at [560, 259] on span "Group by Asset Name" at bounding box center [572, 265] width 153 height 34
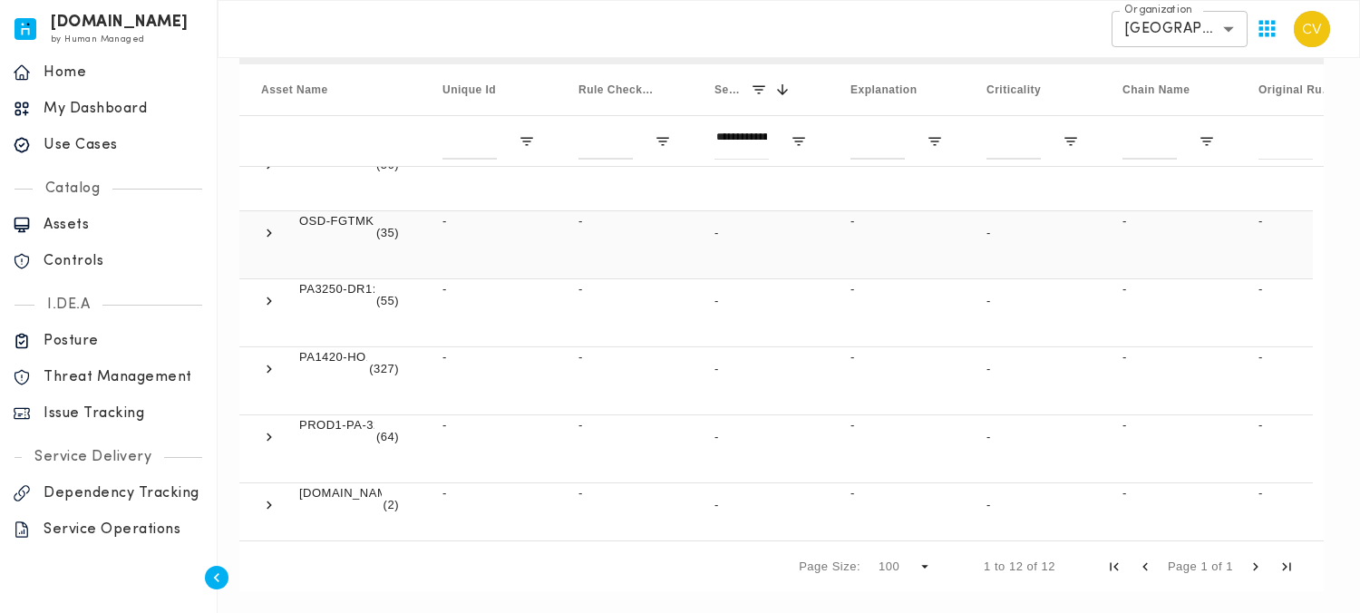
click at [270, 233] on span at bounding box center [269, 233] width 16 height 16
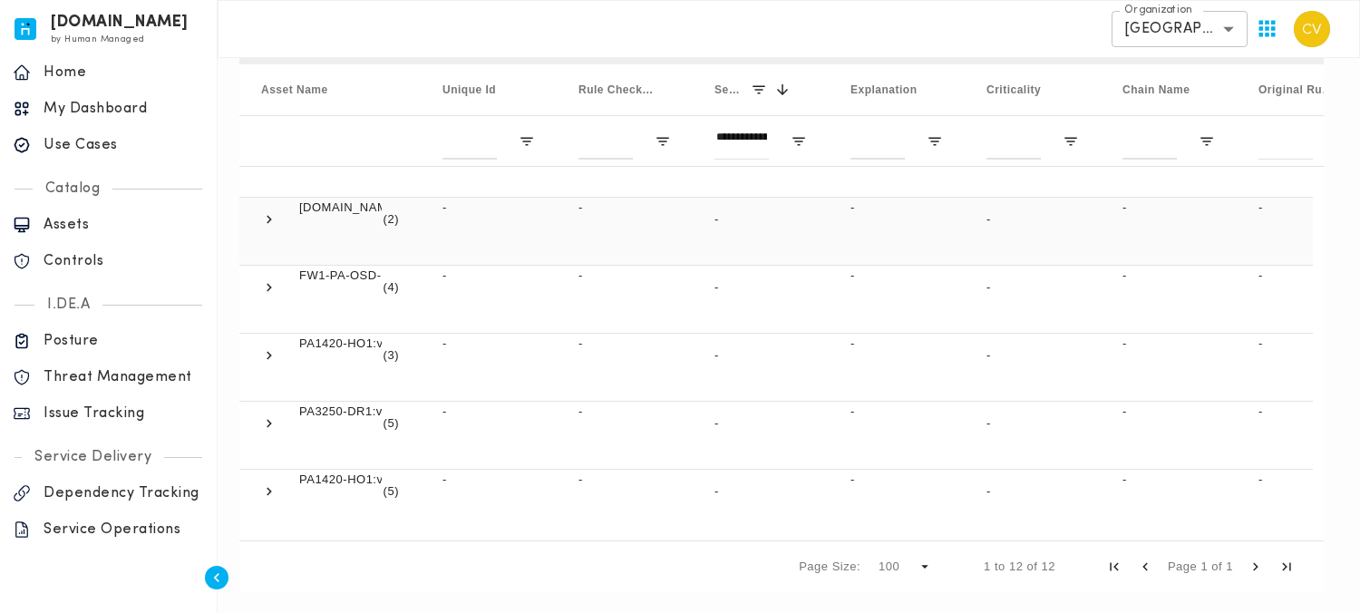
click at [271, 223] on span at bounding box center [269, 219] width 16 height 16
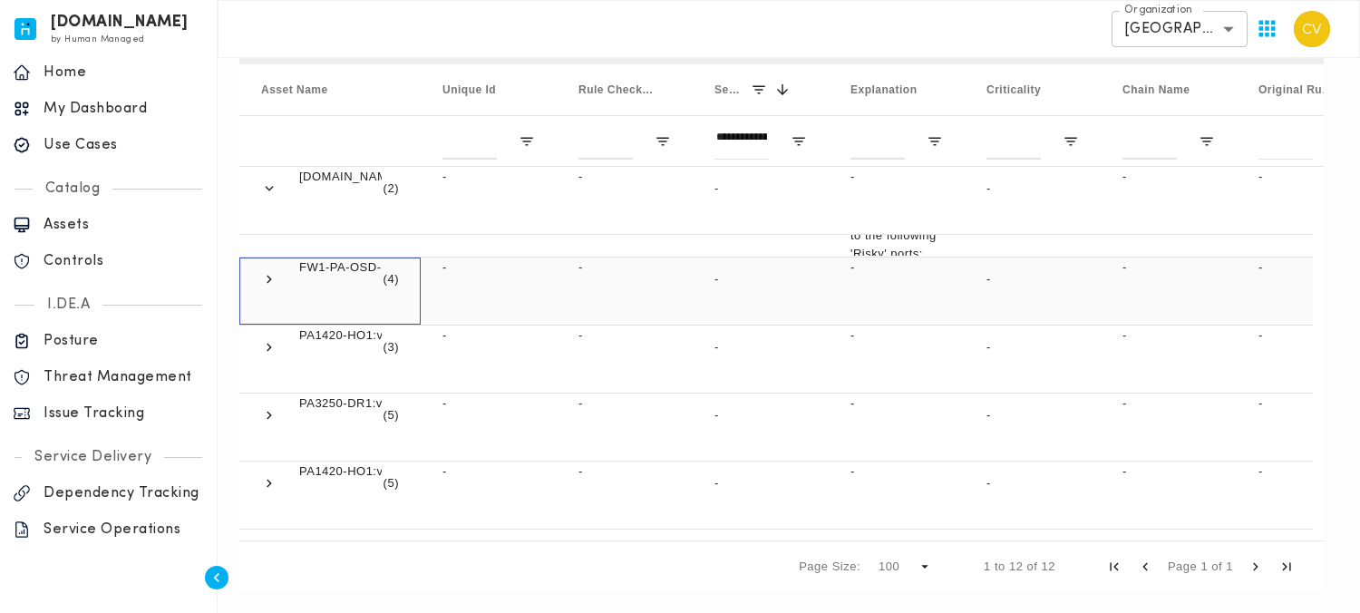
click at [277, 281] on span at bounding box center [269, 279] width 16 height 16
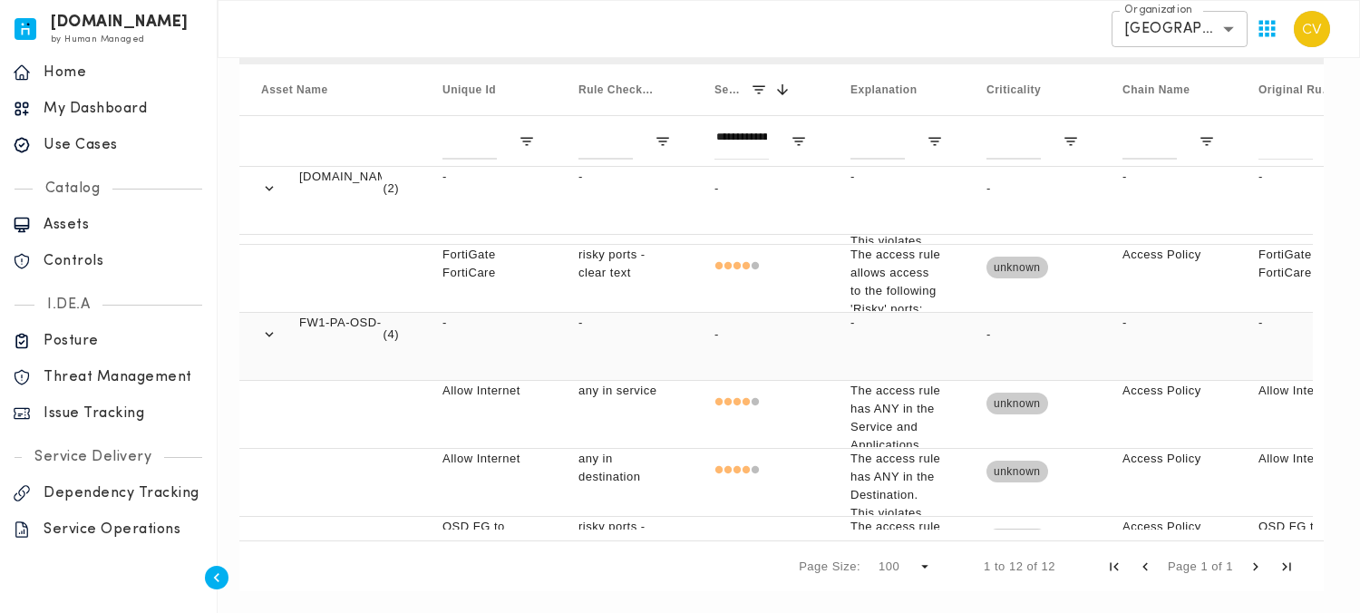
click at [271, 337] on span at bounding box center [269, 334] width 16 height 16
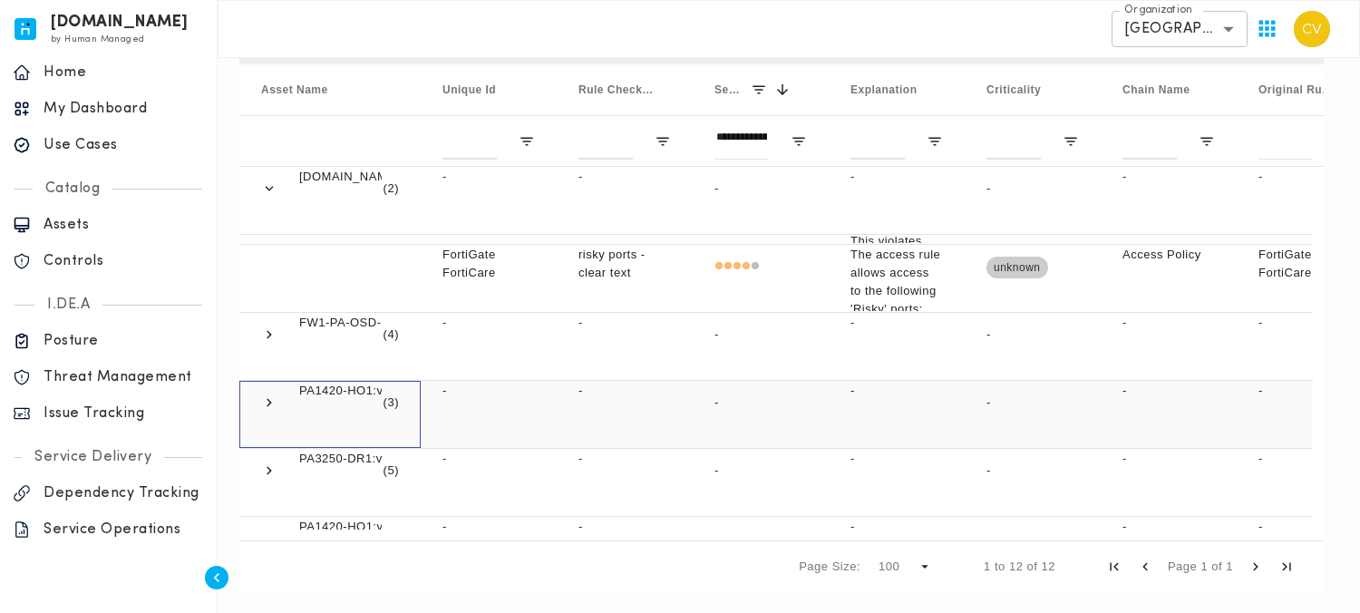
click at [268, 397] on span at bounding box center [269, 402] width 16 height 16
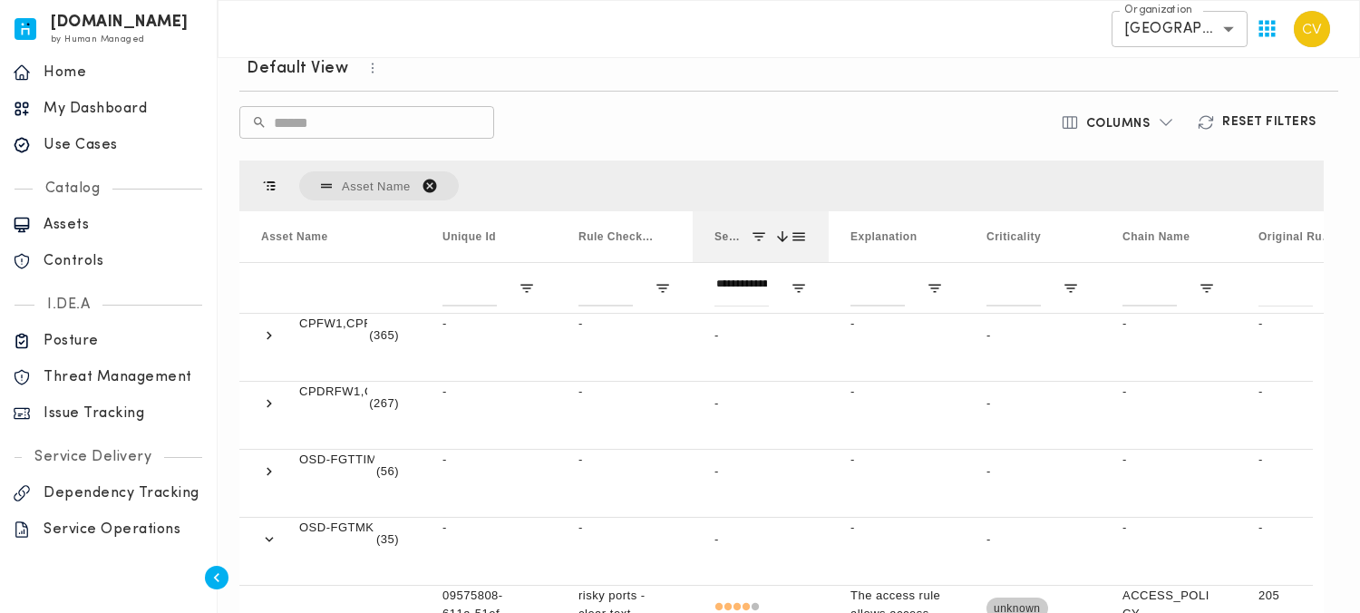
click at [796, 236] on span at bounding box center [799, 236] width 16 height 16
click at [880, 99] on div "Default View ​ ​ Columns Reset Filters Column Filtered. Press ENTER to sort. Pr…" at bounding box center [781, 394] width 1099 height 701
click at [802, 288] on span "Open Filter Menu" at bounding box center [799, 288] width 16 height 16
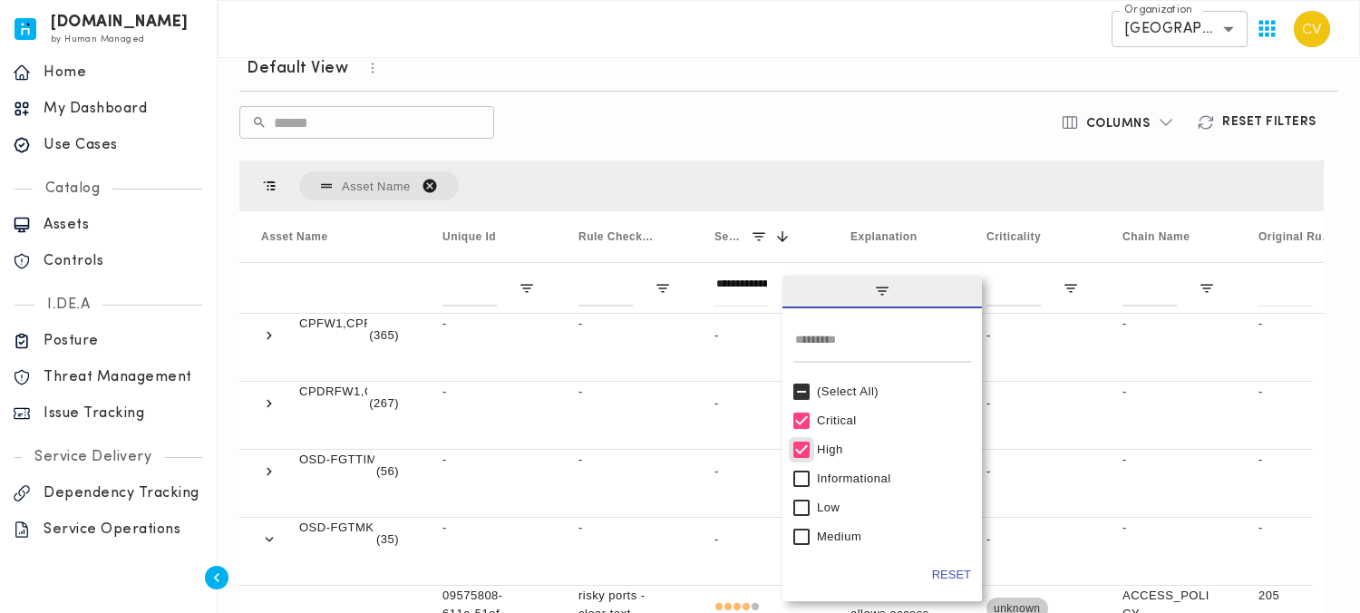
type input "**********"
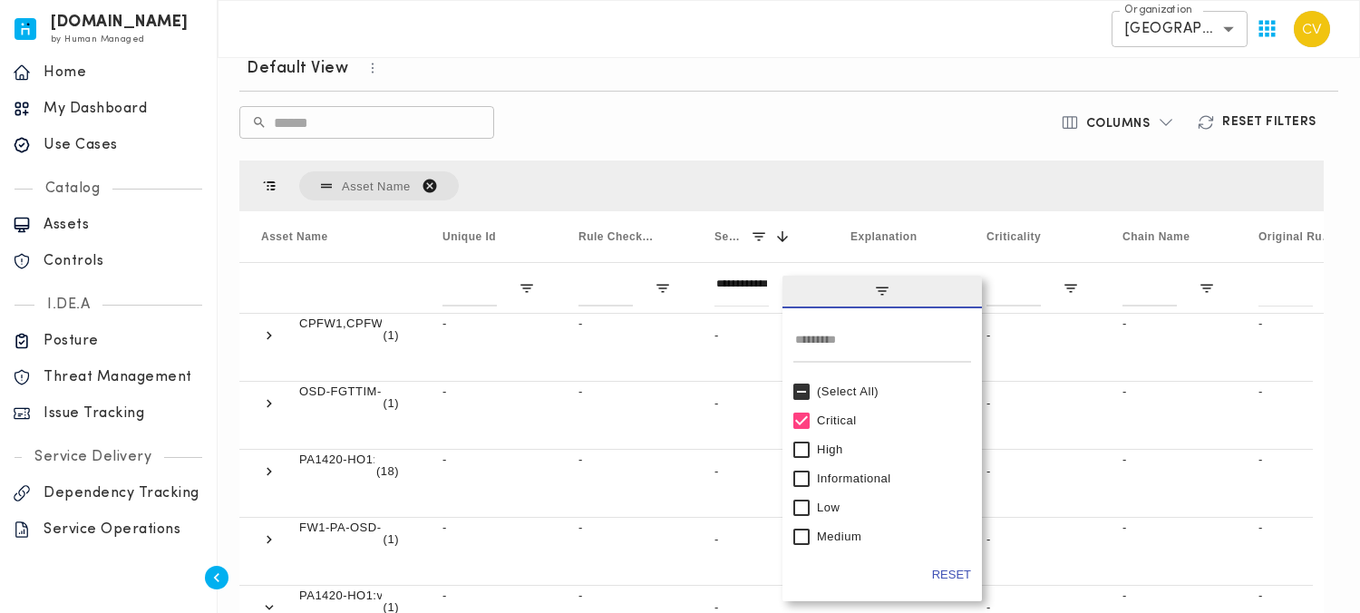
click at [822, 136] on div "​ ​" at bounding box center [603, 122] width 728 height 33
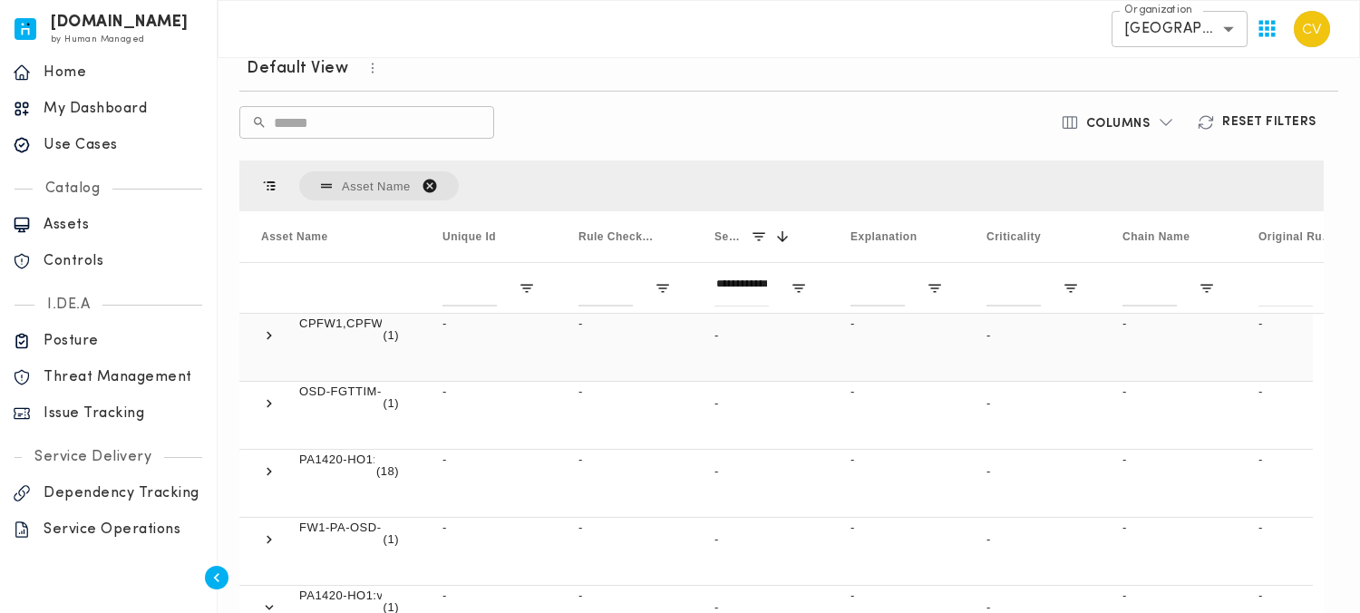
click at [271, 339] on span at bounding box center [269, 335] width 16 height 16
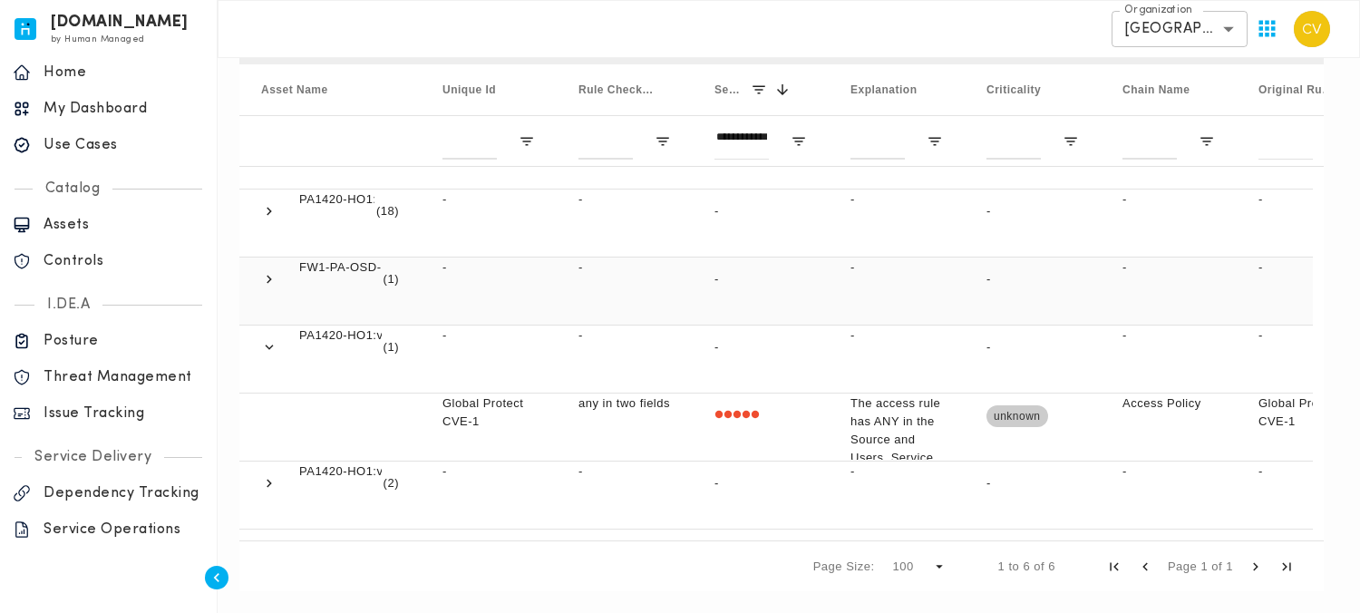
click at [270, 275] on span at bounding box center [269, 279] width 16 height 16
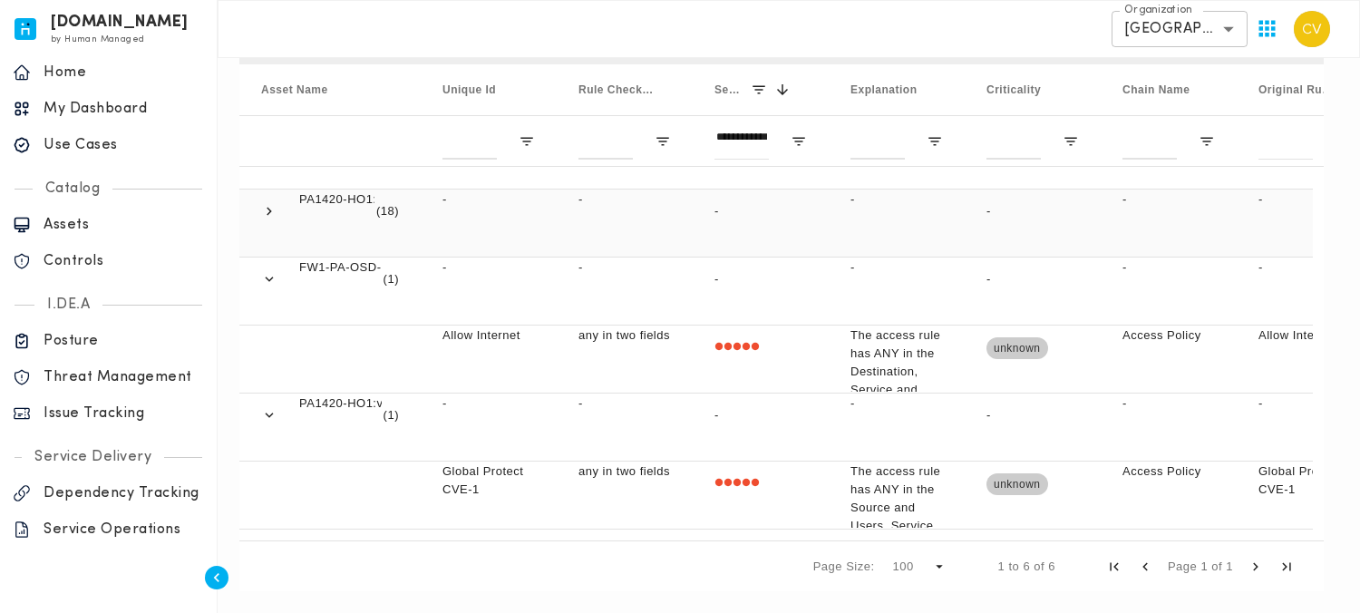
click at [274, 211] on span at bounding box center [269, 211] width 16 height 16
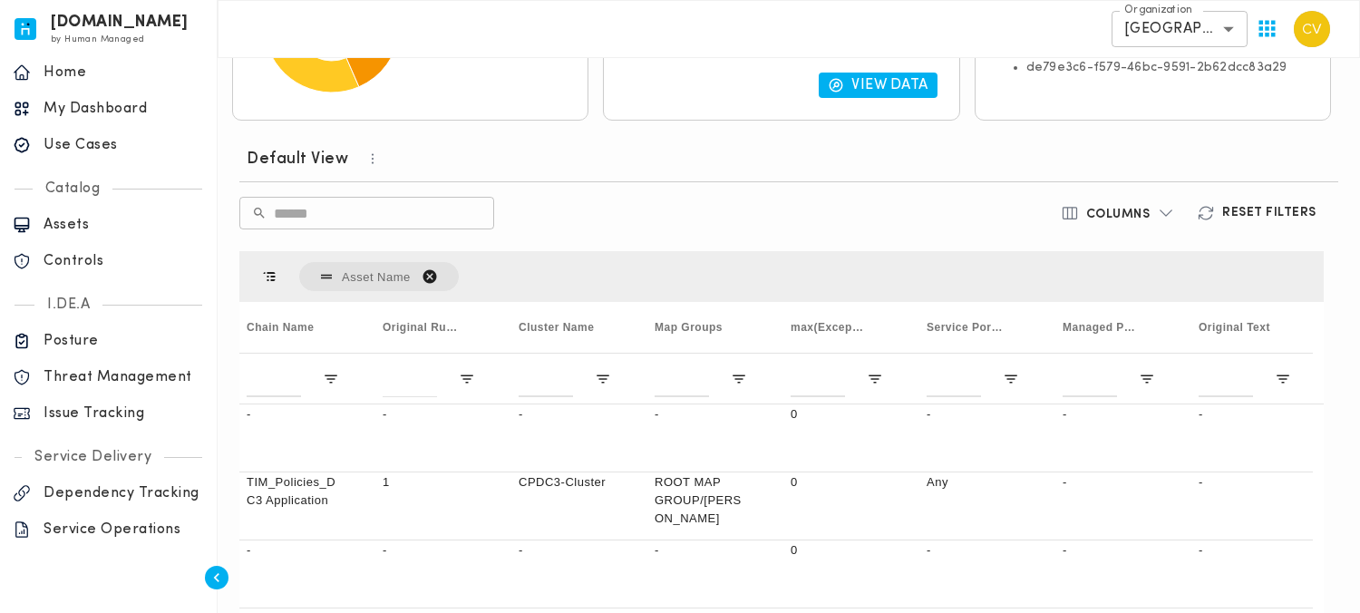
click at [1171, 215] on icon "button" at bounding box center [1166, 213] width 18 height 18
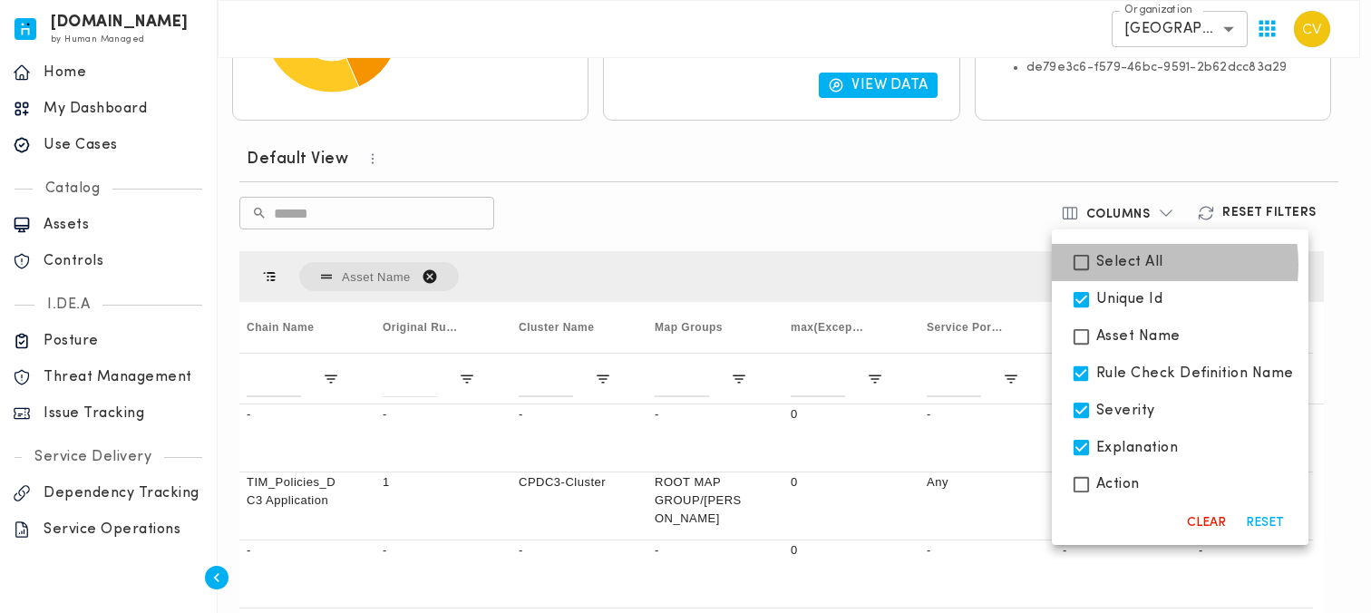
click at [1139, 265] on span "Select All" at bounding box center [1129, 262] width 67 height 18
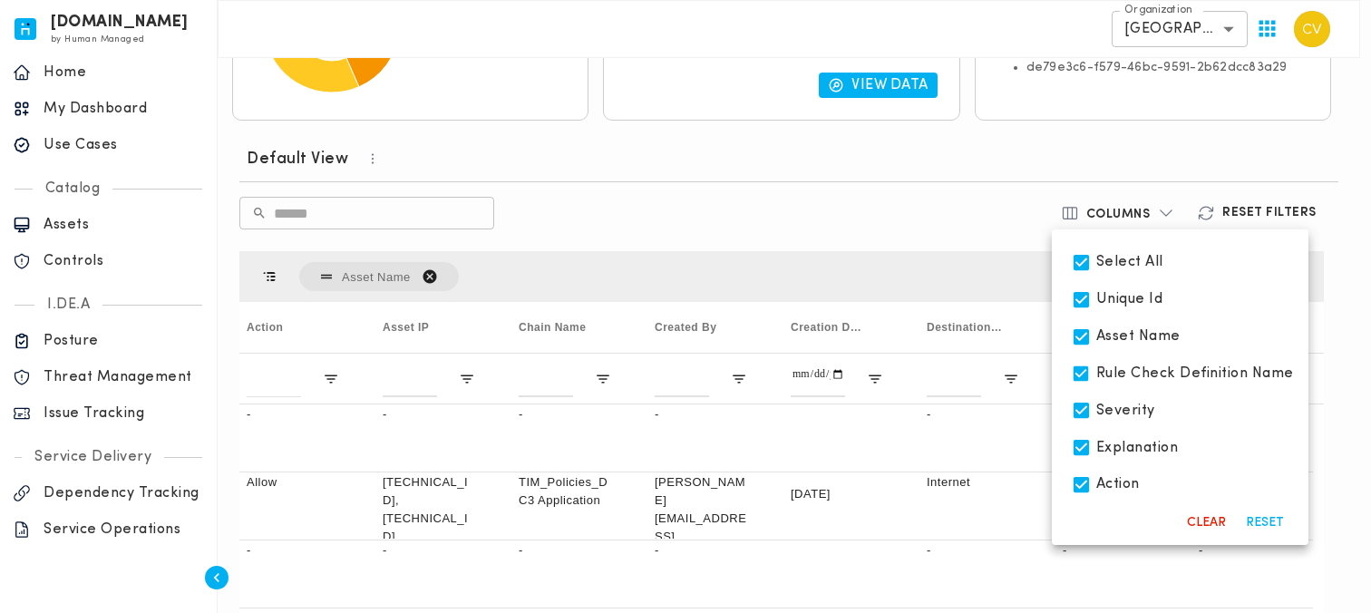
click at [885, 196] on div at bounding box center [685, 306] width 1371 height 613
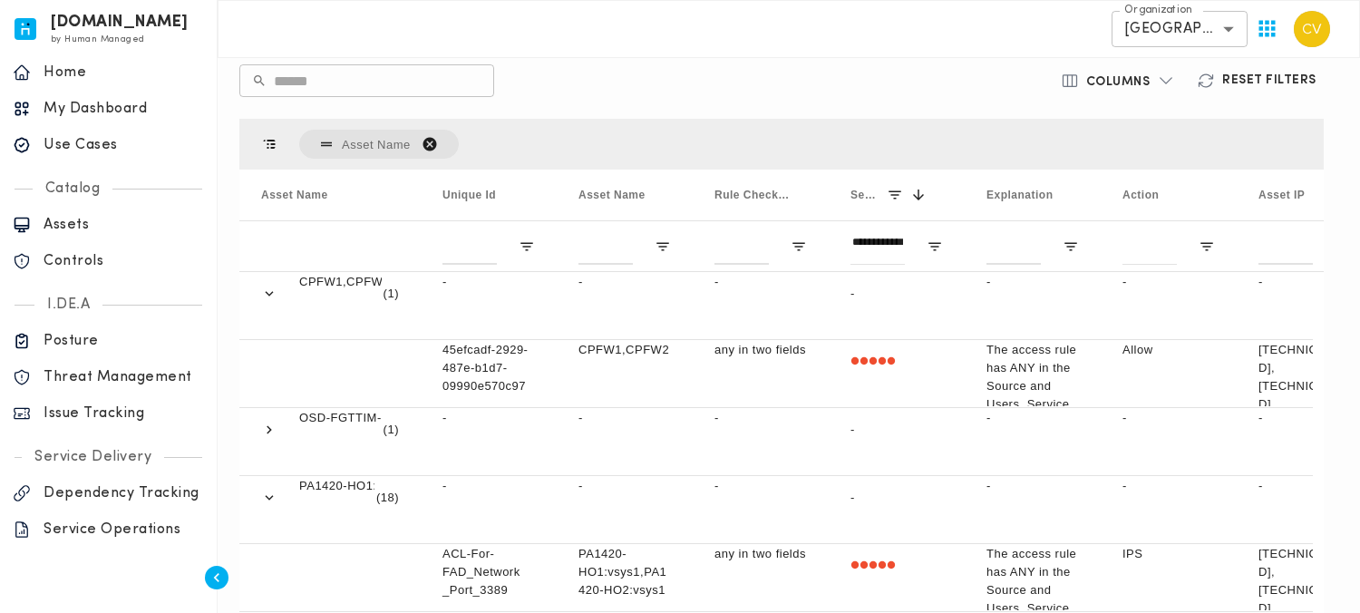
click at [1165, 82] on icon "button" at bounding box center [1166, 81] width 18 height 18
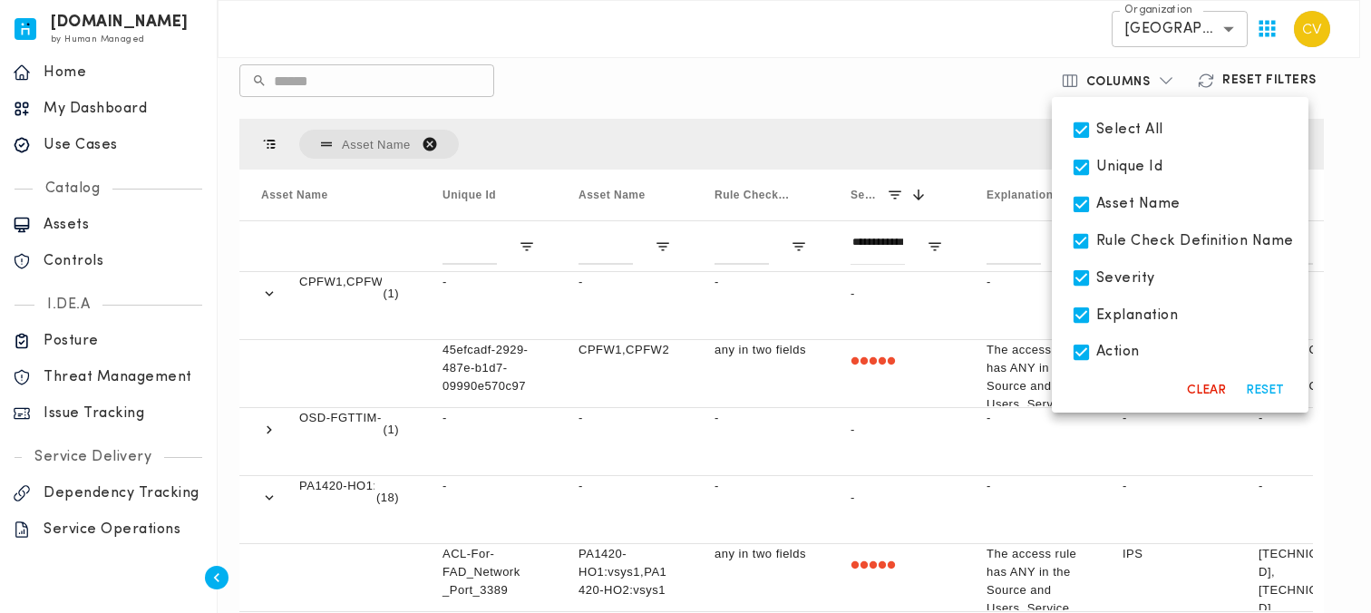
click at [861, 74] on div at bounding box center [685, 306] width 1371 height 613
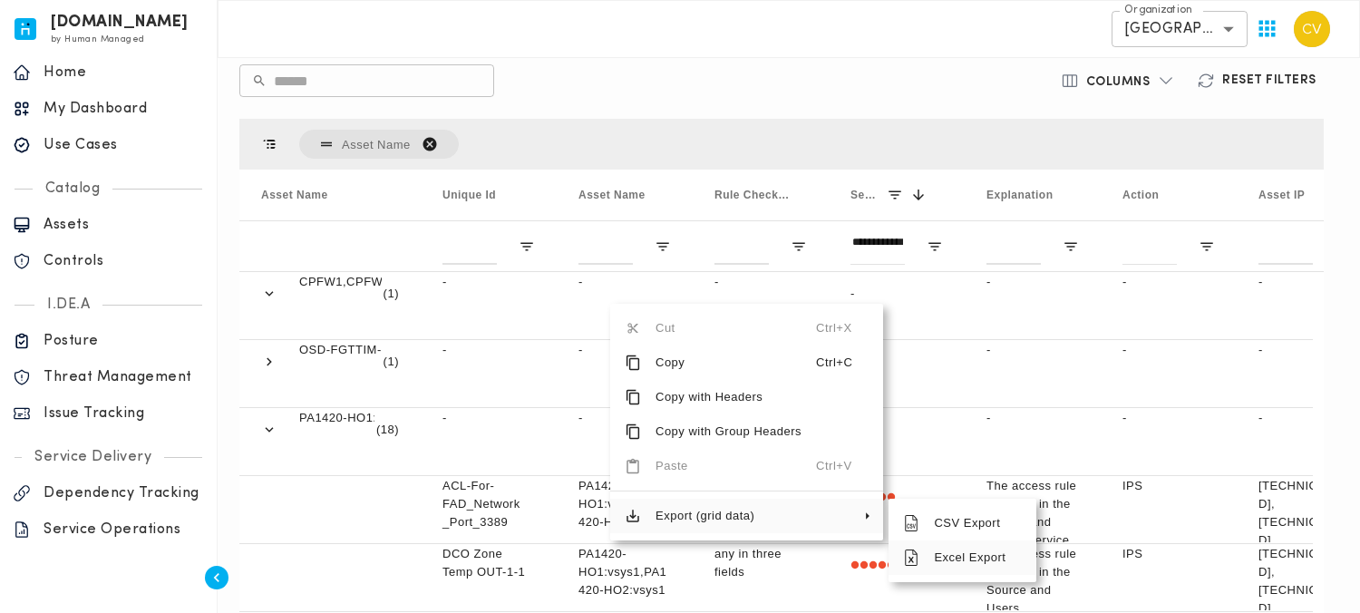
click at [961, 558] on span "Excel Export" at bounding box center [970, 557] width 102 height 34
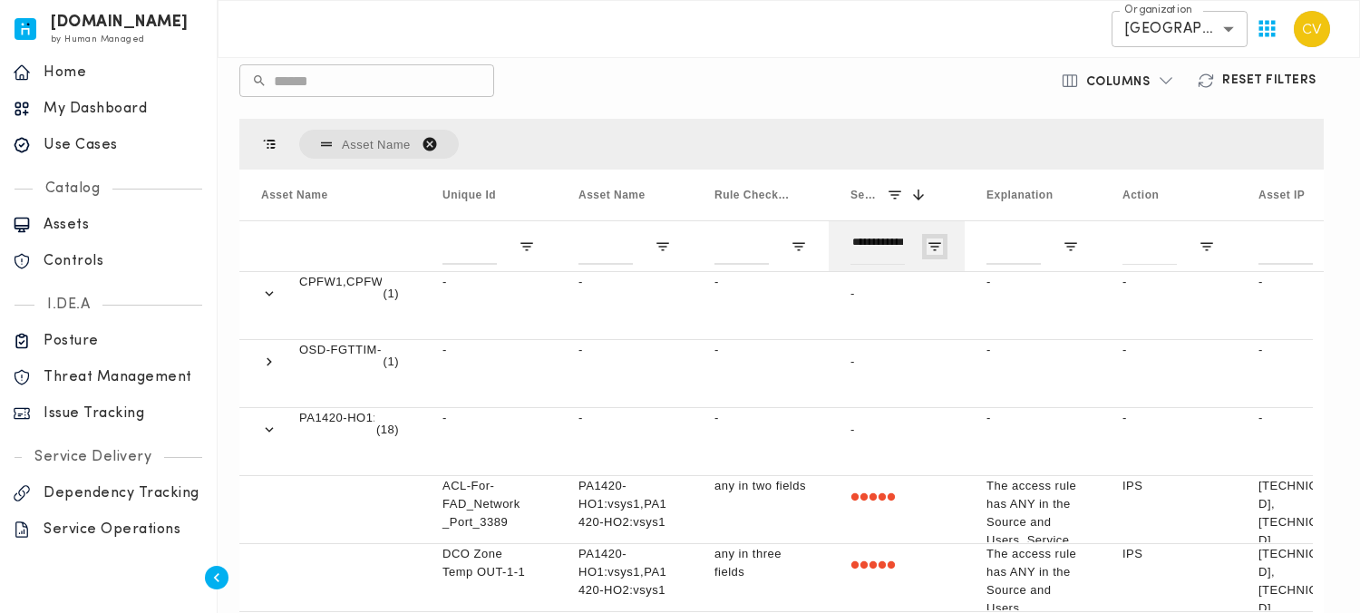
click at [936, 246] on span "Open Filter Menu" at bounding box center [935, 246] width 16 height 16
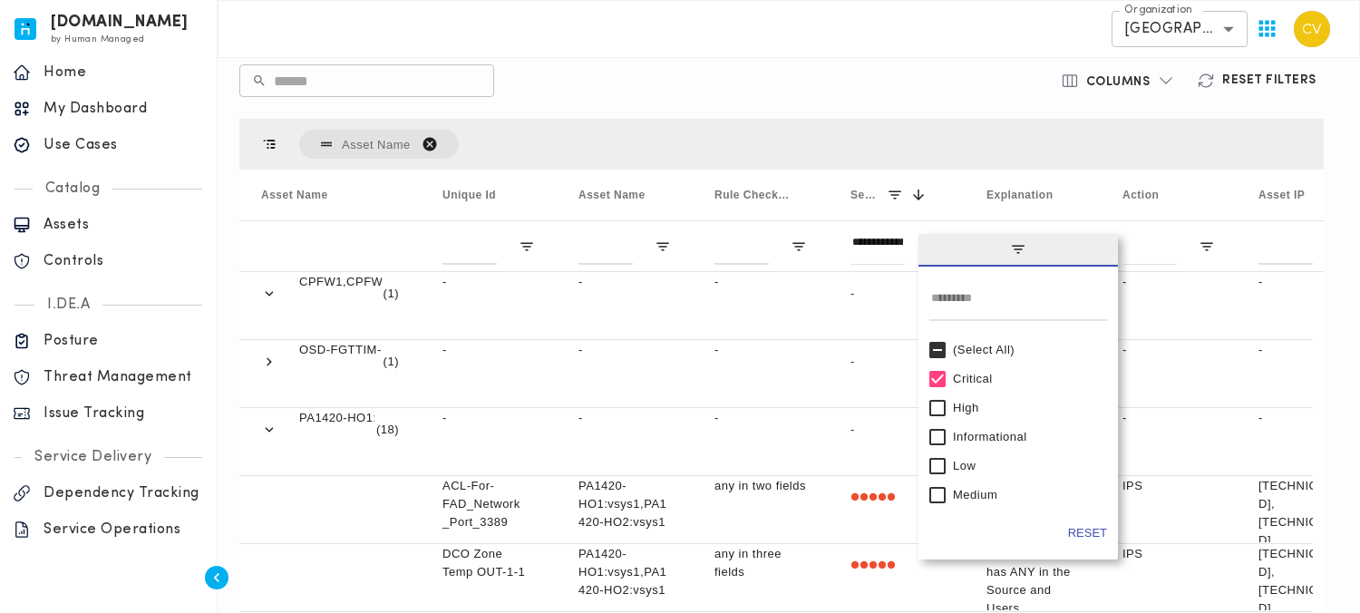
click at [926, 373] on div "Critical" at bounding box center [1018, 379] width 199 height 29
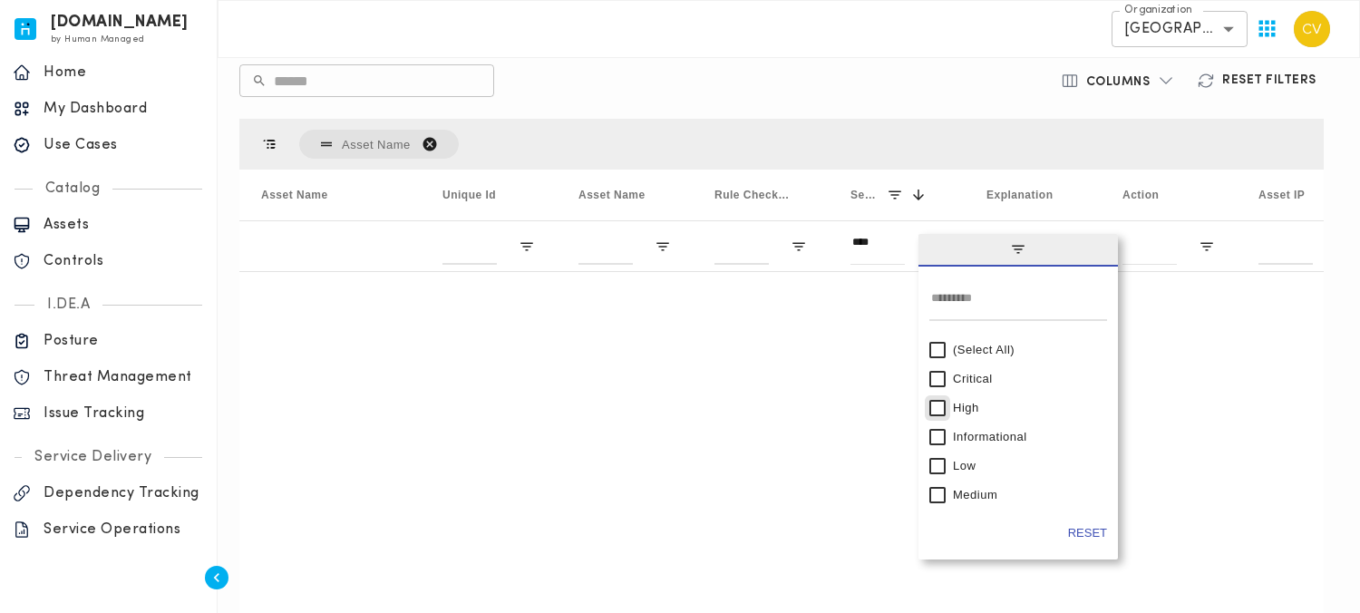
type input "********"
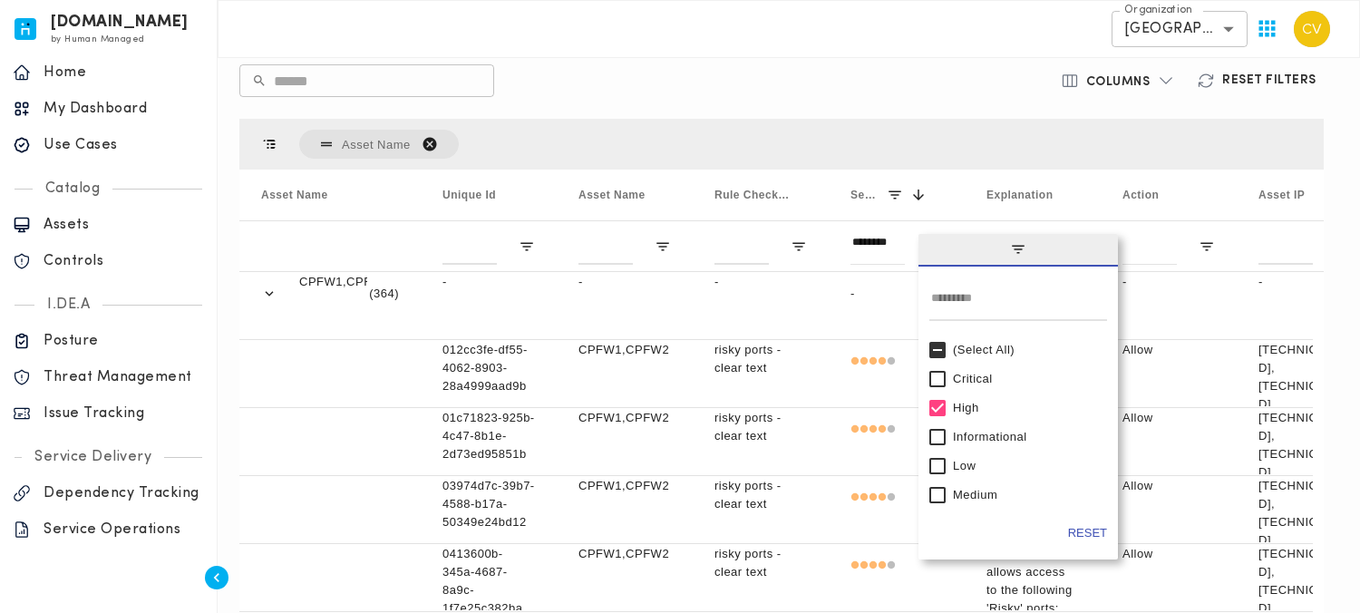
click at [837, 82] on div "​ ​" at bounding box center [603, 80] width 728 height 33
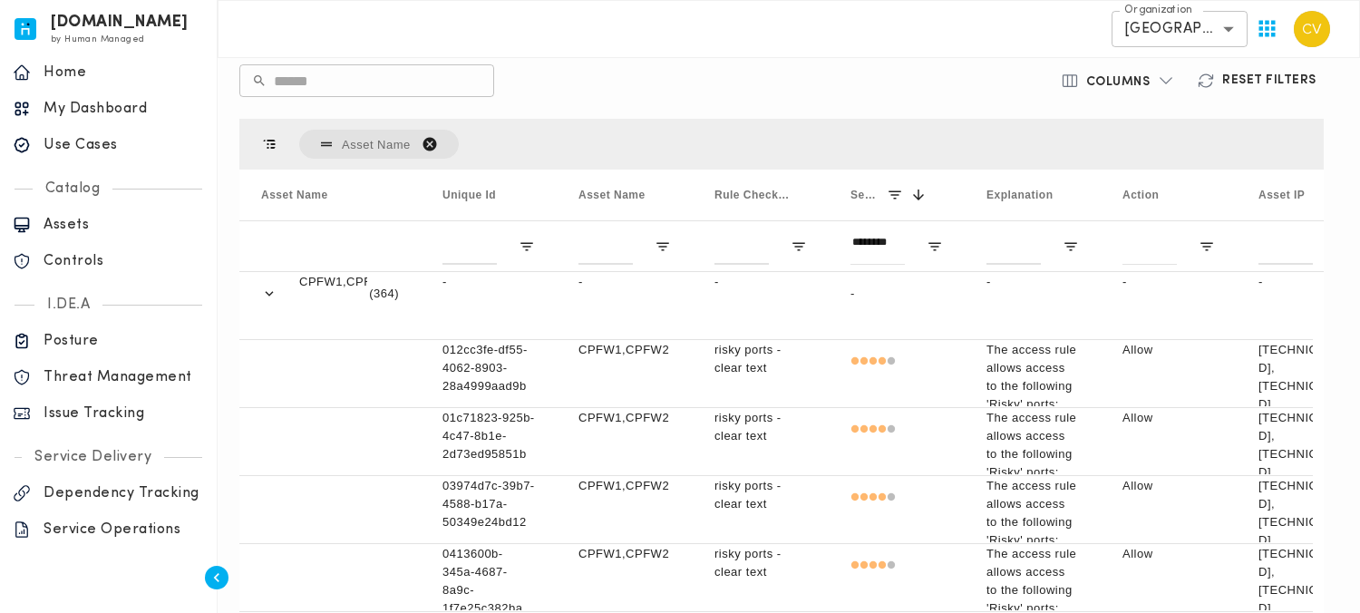
click at [1151, 76] on h6 "Columns" at bounding box center [1118, 82] width 64 height 16
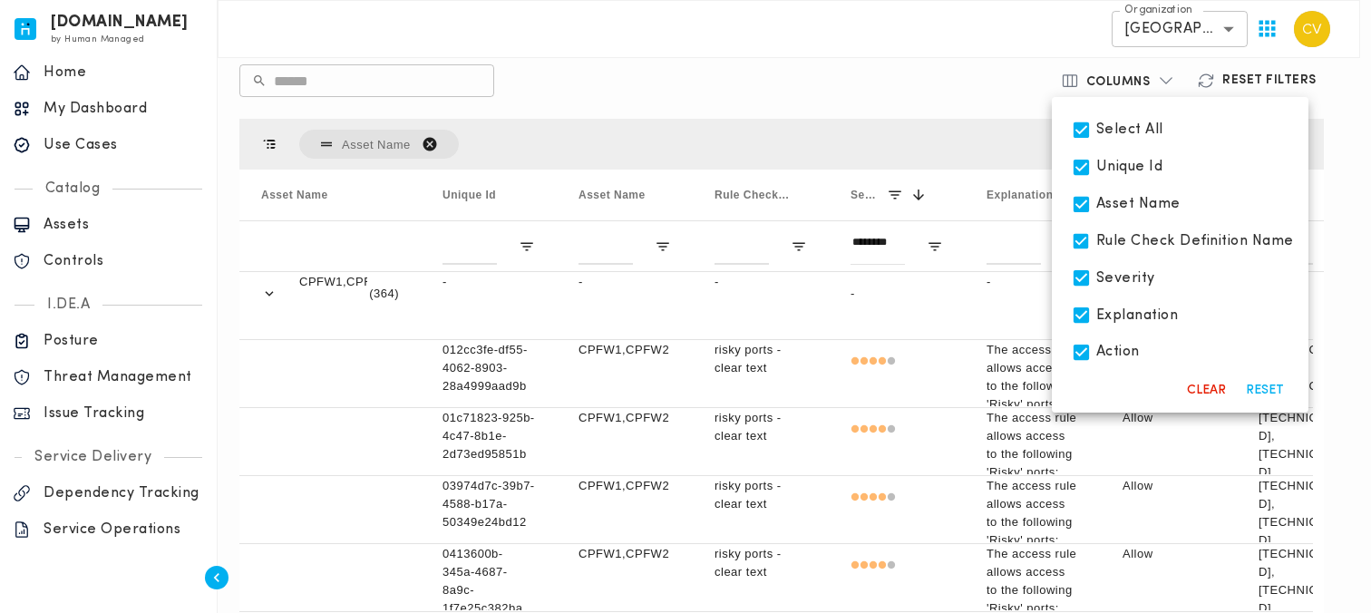
click at [785, 65] on div at bounding box center [685, 306] width 1371 height 613
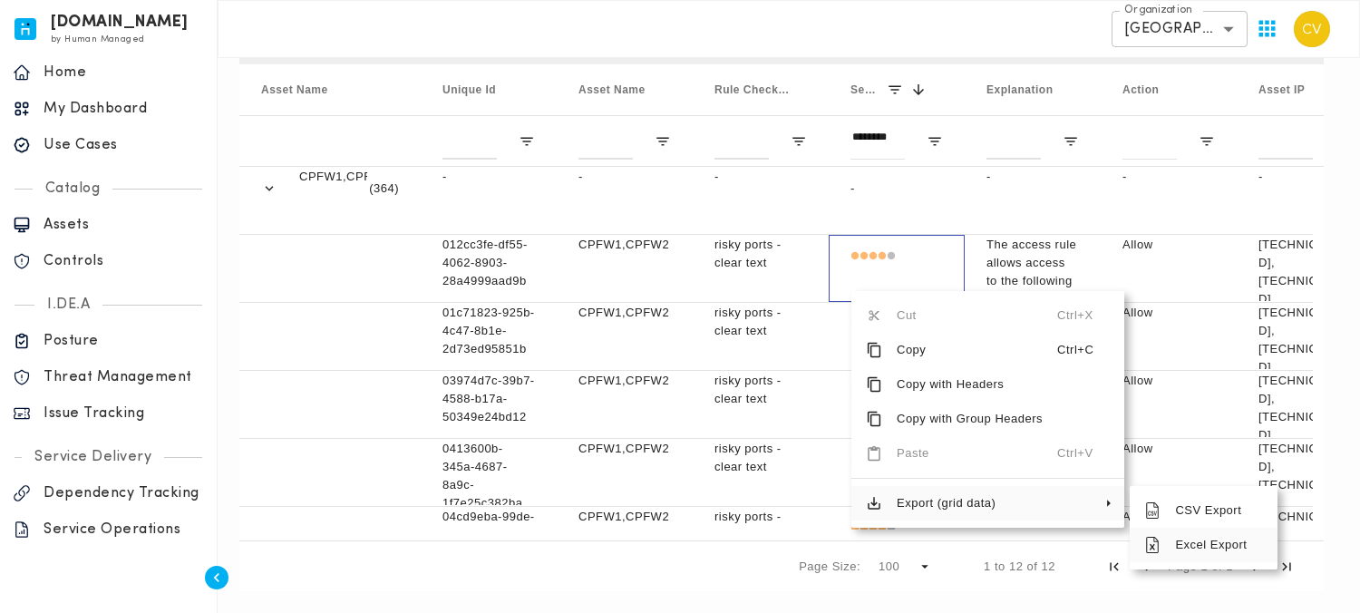
click at [1199, 549] on span "Excel Export" at bounding box center [1212, 545] width 102 height 34
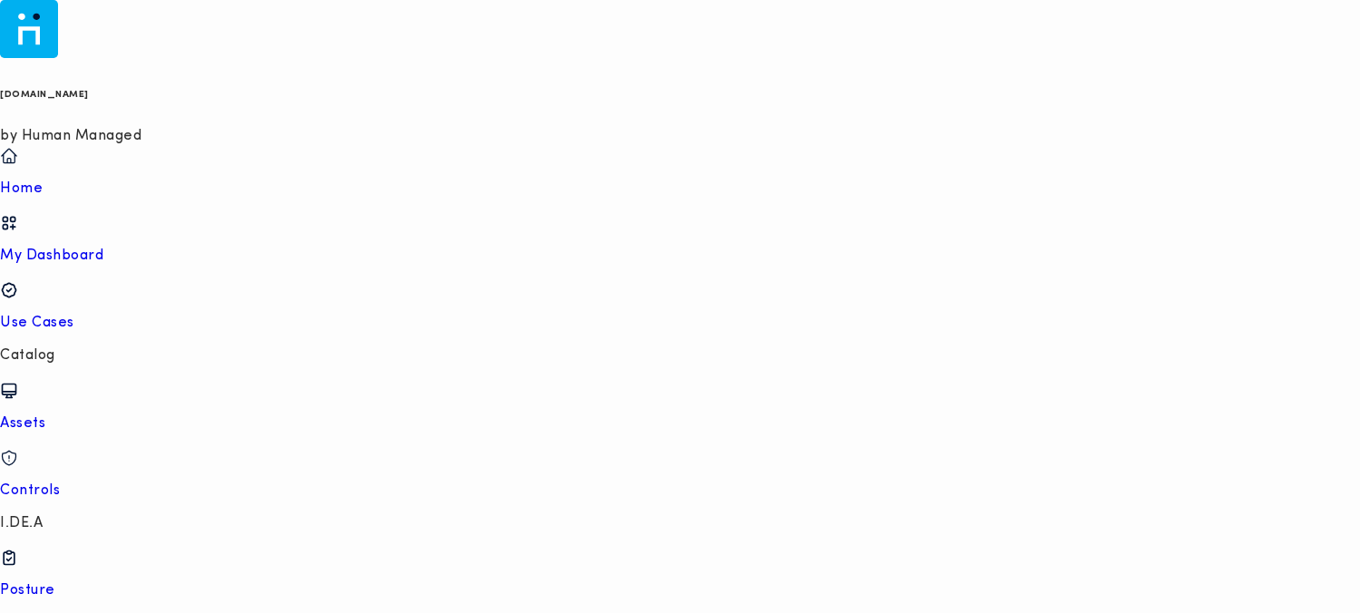
click at [98, 314] on p "Use Cases" at bounding box center [680, 323] width 1360 height 18
